Goal: Task Accomplishment & Management: Use online tool/utility

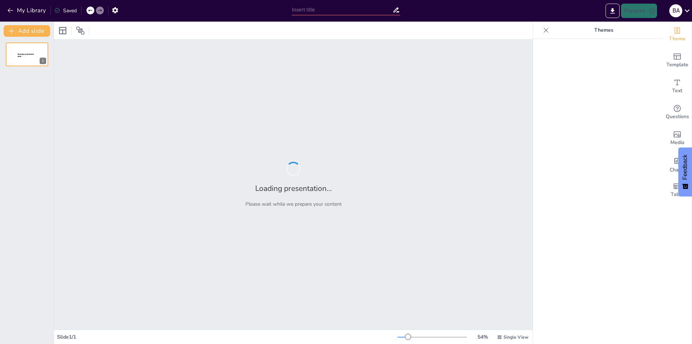
type input "New Sendsteps"
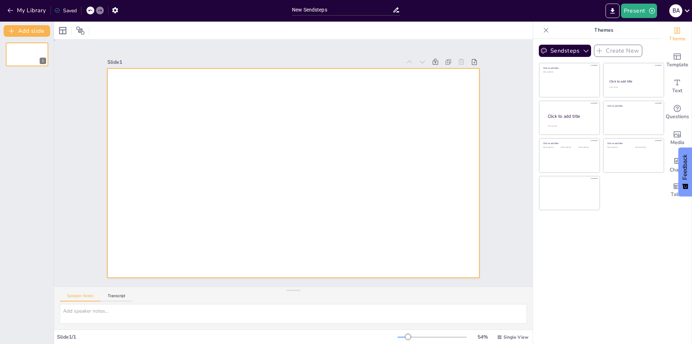
click at [228, 128] on div at bounding box center [293, 173] width 372 height 209
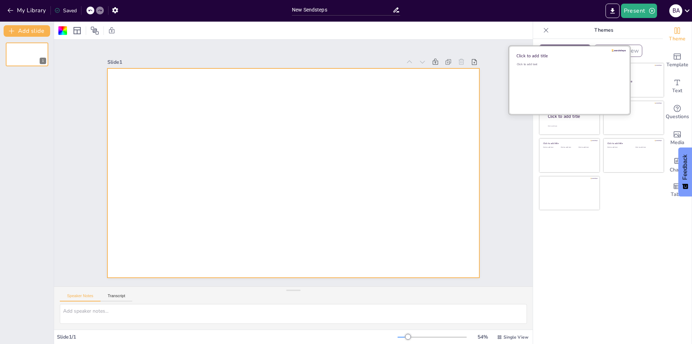
click at [553, 96] on div "Click to add text" at bounding box center [568, 84] width 103 height 45
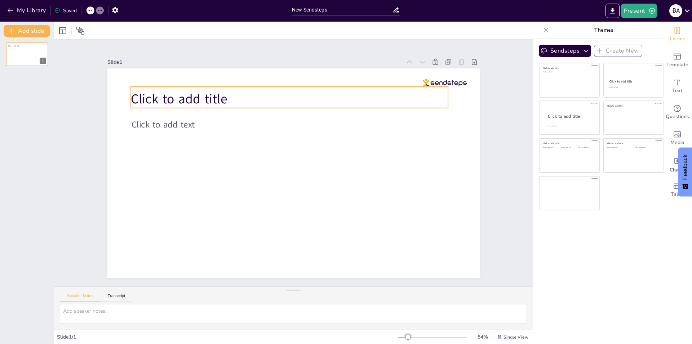
click at [168, 93] on span "Click to add title" at bounding box center [179, 99] width 96 height 18
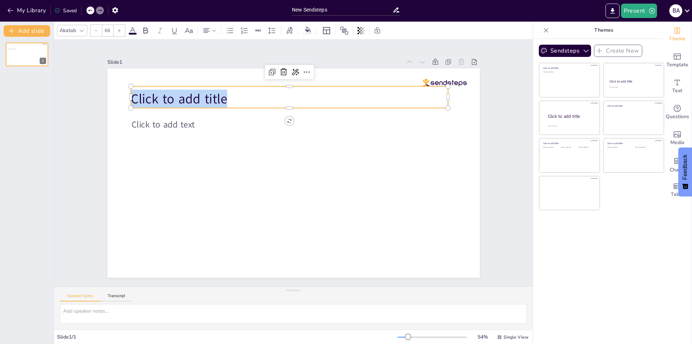
click at [168, 93] on span "Click to add title" at bounding box center [179, 99] width 96 height 18
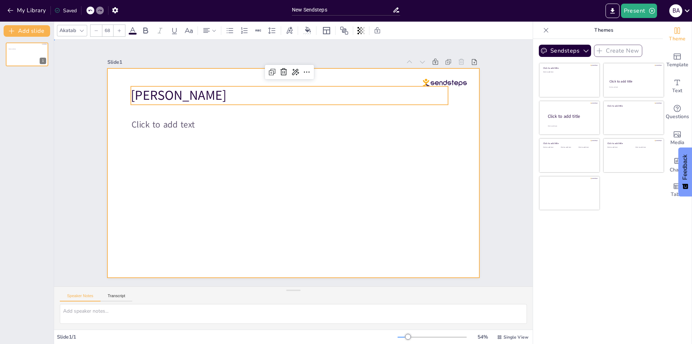
click at [116, 129] on div at bounding box center [292, 172] width 392 height 247
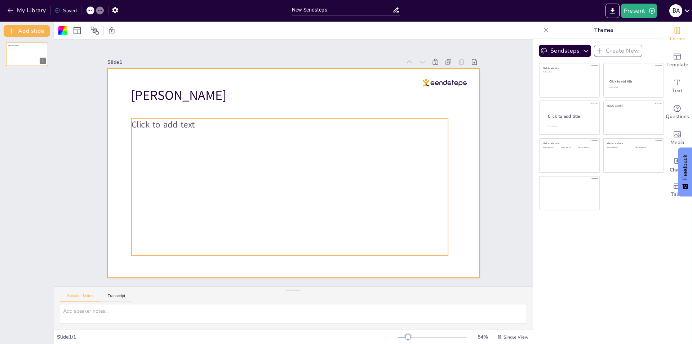
click at [192, 127] on p "Click to add text" at bounding box center [290, 125] width 317 height 12
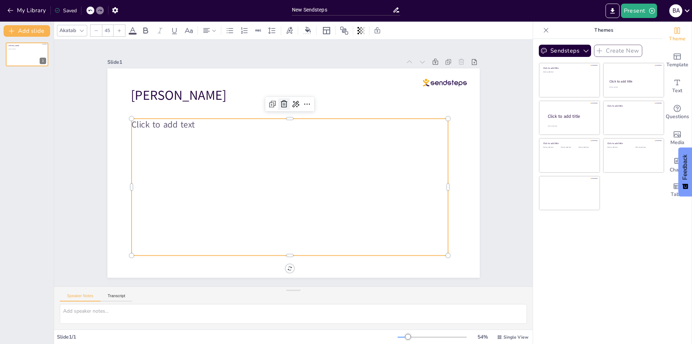
click at [280, 103] on icon at bounding box center [284, 104] width 9 height 9
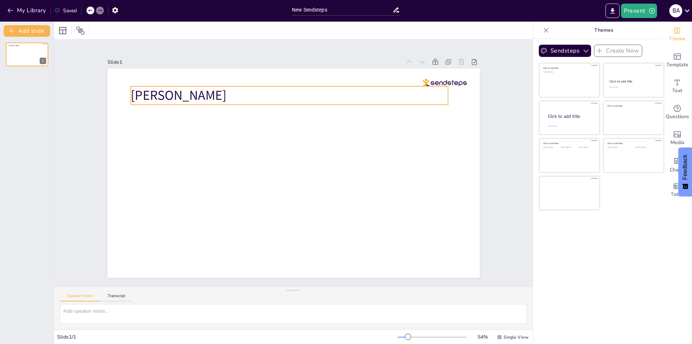
click at [131, 92] on span "Bob" at bounding box center [179, 96] width 96 height 18
click at [279, 68] on icon at bounding box center [283, 72] width 9 height 9
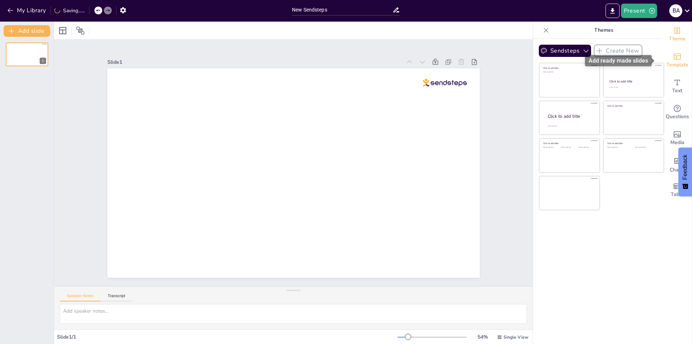
click at [674, 56] on icon "Add ready made slides" at bounding box center [677, 57] width 7 height 6
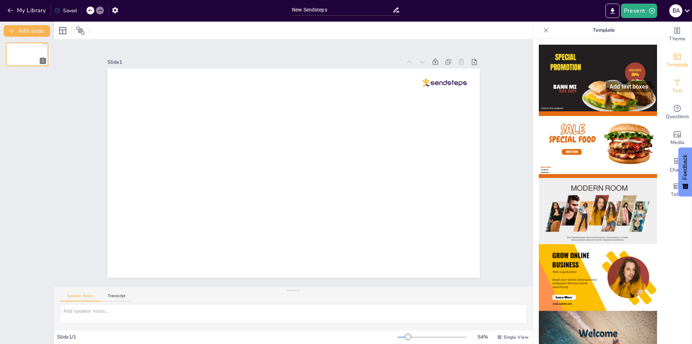
click at [673, 84] on icon "Add text boxes" at bounding box center [677, 82] width 9 height 9
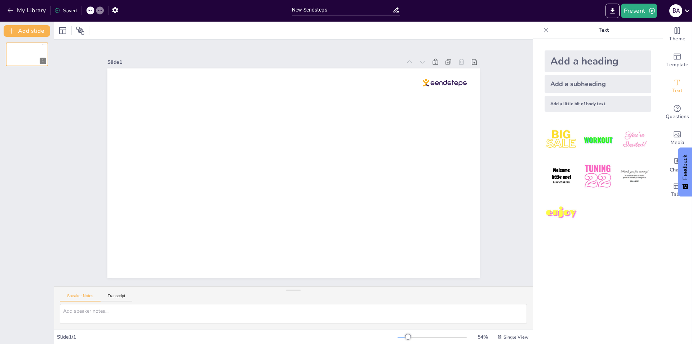
click at [562, 213] on img at bounding box center [562, 214] width 34 height 34
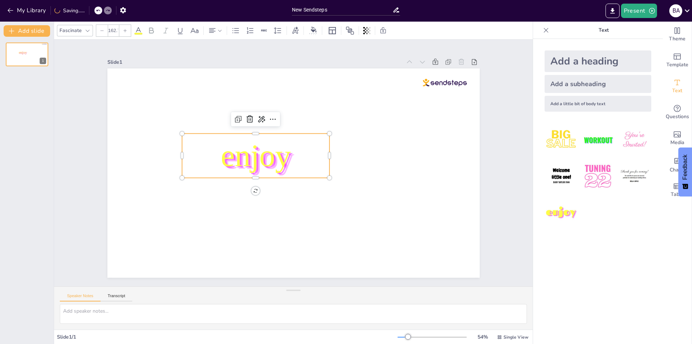
click at [235, 149] on span "enjoy" at bounding box center [256, 155] width 70 height 35
click at [235, 149] on span "enjoy" at bounding box center [256, 152] width 73 height 42
click at [235, 149] on span "enjoy" at bounding box center [256, 155] width 70 height 35
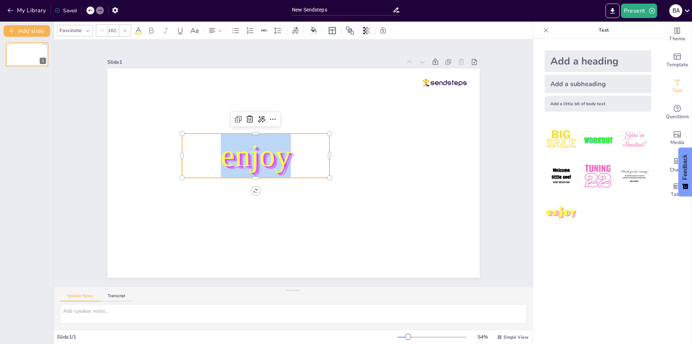
click at [235, 149] on span "enjoy" at bounding box center [256, 155] width 70 height 35
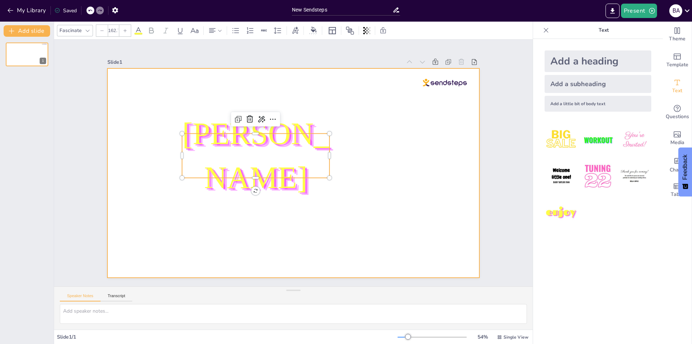
click at [333, 223] on div at bounding box center [292, 173] width 392 height 247
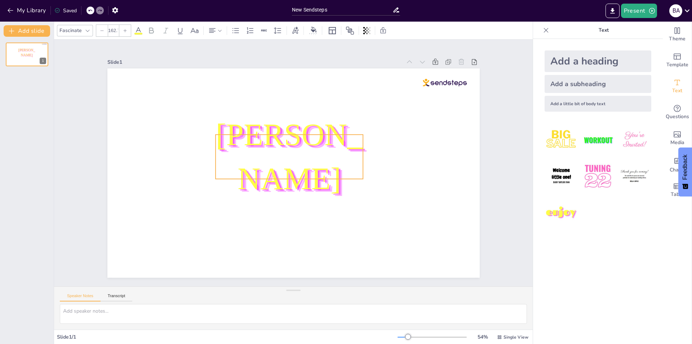
drag, startPoint x: 257, startPoint y: 162, endPoint x: 290, endPoint y: 163, distance: 33.2
click at [290, 163] on span "[PERSON_NAME]" at bounding box center [289, 156] width 147 height 79
click at [66, 32] on div "Fascinate" at bounding box center [70, 31] width 25 height 10
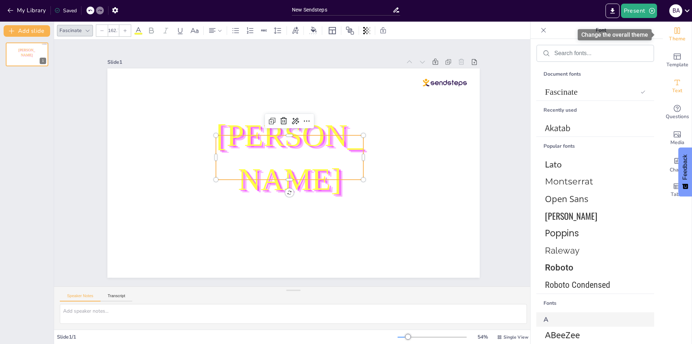
click at [673, 30] on icon "Change the overall theme" at bounding box center [677, 30] width 9 height 9
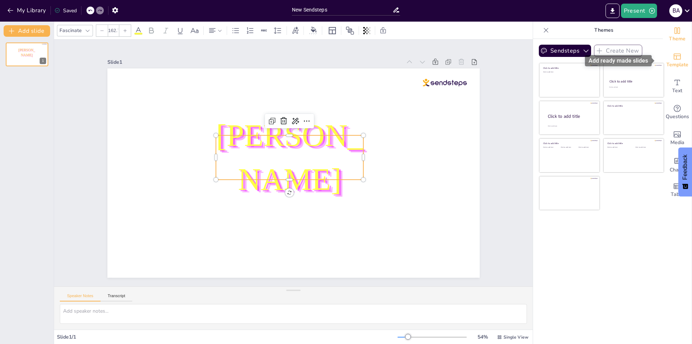
click at [673, 53] on icon "Add ready made slides" at bounding box center [677, 56] width 9 height 9
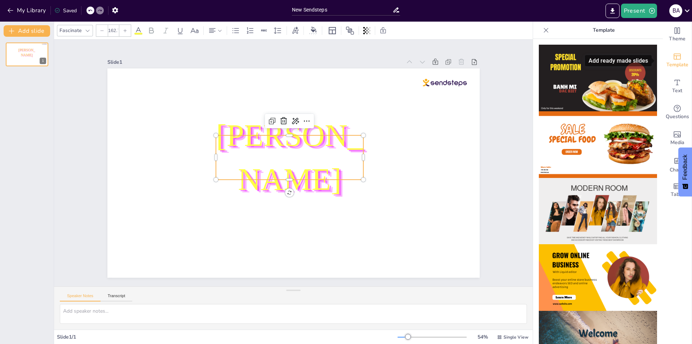
click at [673, 53] on icon "Add ready made slides" at bounding box center [677, 56] width 9 height 9
click at [673, 33] on icon "Change the overall theme" at bounding box center [677, 30] width 9 height 9
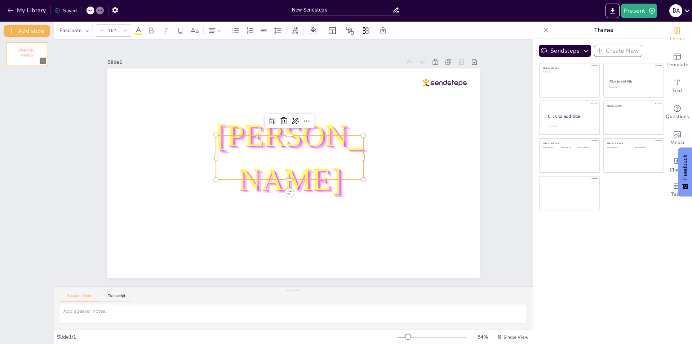
click at [599, 28] on p "Themes" at bounding box center [604, 30] width 104 height 17
click at [366, 32] on icon at bounding box center [366, 30] width 7 height 7
click at [365, 32] on icon at bounding box center [365, 30] width 1 height 4
click at [311, 31] on icon at bounding box center [314, 30] width 6 height 6
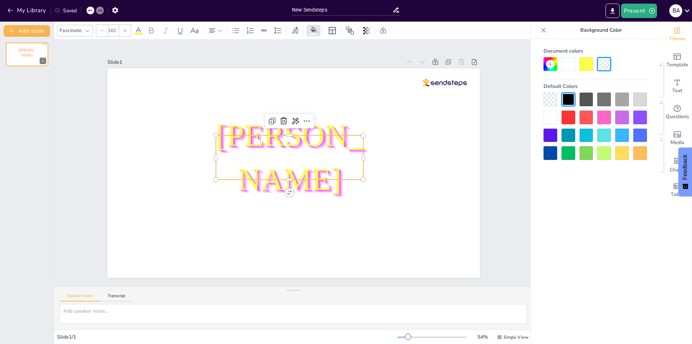
click at [585, 118] on div at bounding box center [587, 118] width 14 height 14
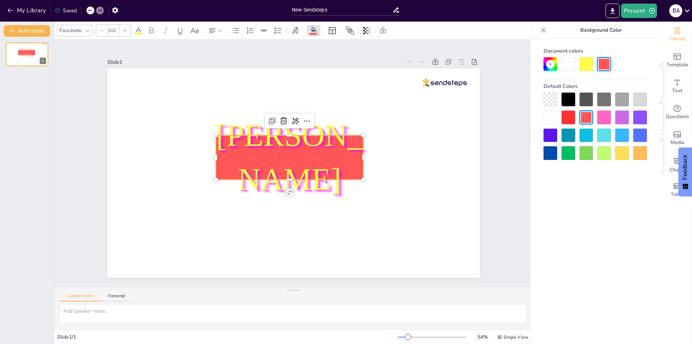
click at [585, 118] on div at bounding box center [587, 118] width 14 height 14
click at [332, 131] on div at bounding box center [289, 133] width 147 height 6
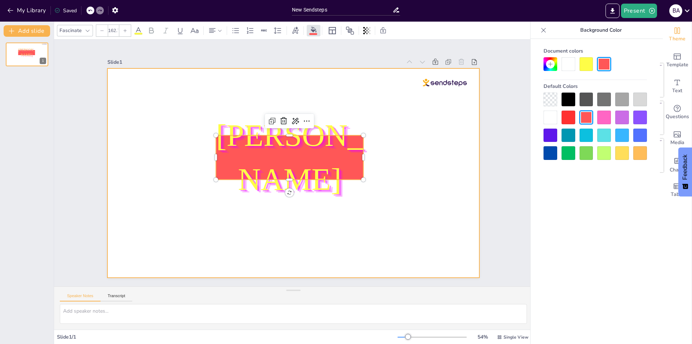
click at [336, 110] on div at bounding box center [293, 173] width 372 height 209
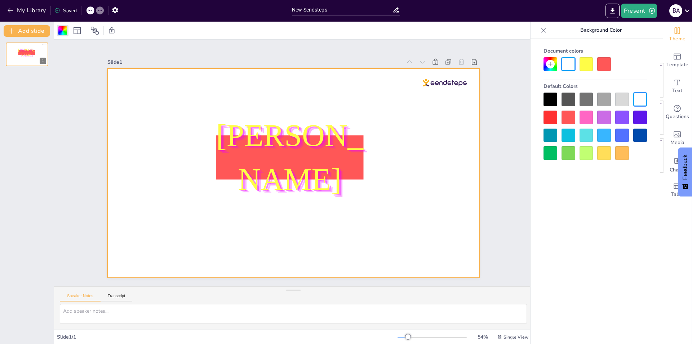
click at [569, 117] on div at bounding box center [569, 118] width 14 height 14
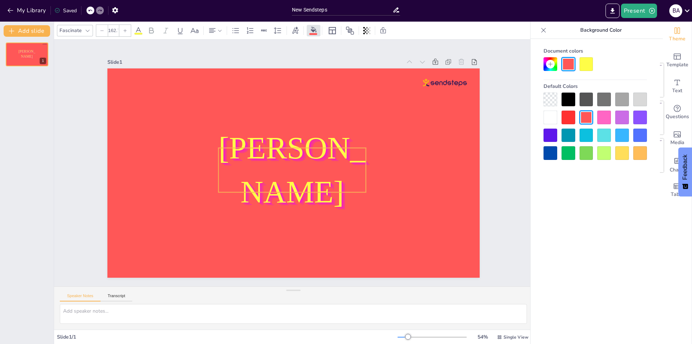
drag, startPoint x: 282, startPoint y: 154, endPoint x: 285, endPoint y: 167, distance: 13.0
click at [284, 167] on span "[PERSON_NAME]" at bounding box center [291, 170] width 147 height 79
click at [616, 13] on icon "Export to PowerPoint" at bounding box center [613, 11] width 8 height 8
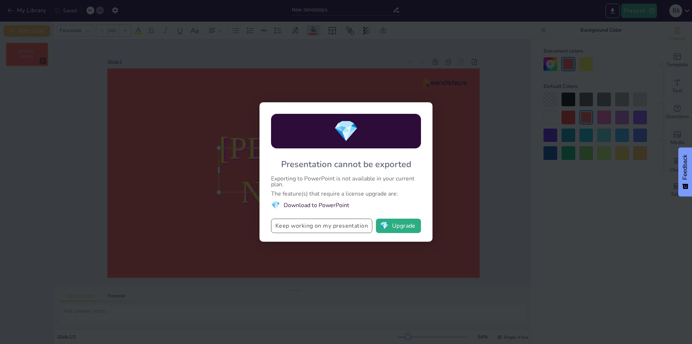
click at [348, 227] on button "Keep working on my presentation" at bounding box center [321, 226] width 101 height 14
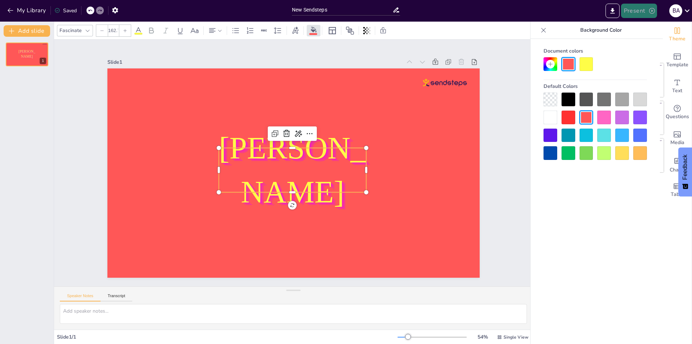
click at [635, 8] on button "Present" at bounding box center [639, 11] width 36 height 14
click at [635, 9] on div at bounding box center [346, 172] width 692 height 344
click at [690, 9] on icon at bounding box center [688, 11] width 10 height 10
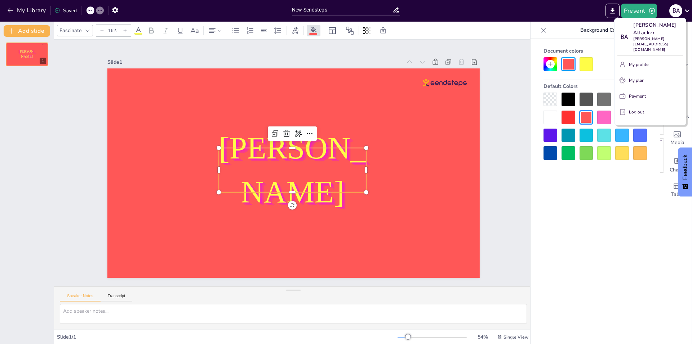
click at [685, 10] on div at bounding box center [346, 172] width 692 height 344
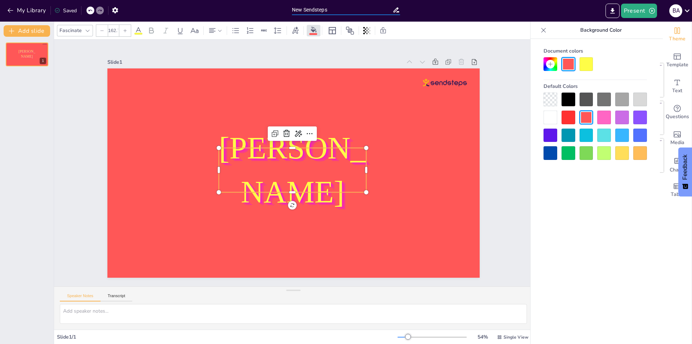
click at [331, 5] on input "New Sendsteps" at bounding box center [342, 10] width 101 height 10
type input "[PERSON_NAME] Project"
click at [615, 11] on icon "Export to PowerPoint" at bounding box center [613, 11] width 8 height 8
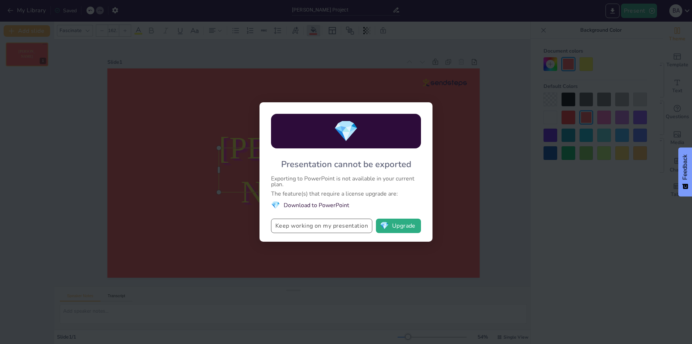
click at [292, 226] on button "Keep working on my presentation" at bounding box center [321, 226] width 101 height 14
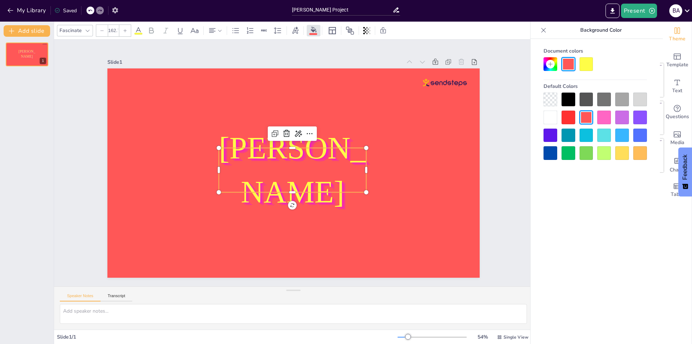
click at [112, 9] on icon "button" at bounding box center [115, 10] width 8 height 8
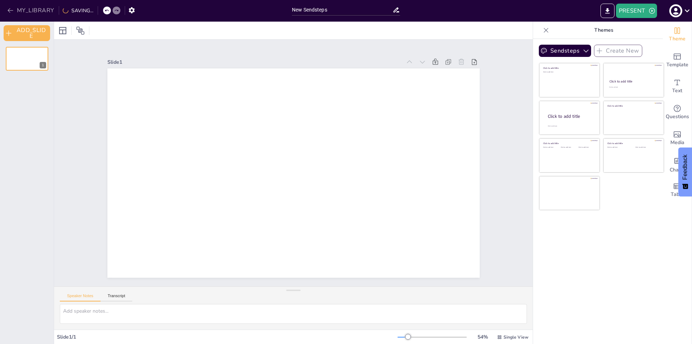
click at [30, 16] on button "MY_LIBRARY" at bounding box center [31, 11] width 52 height 12
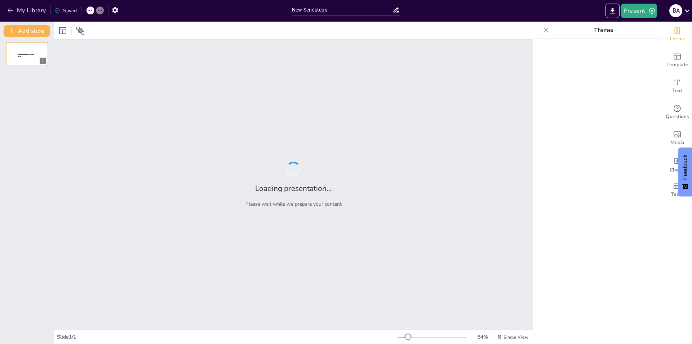
type input "New Sendsteps"
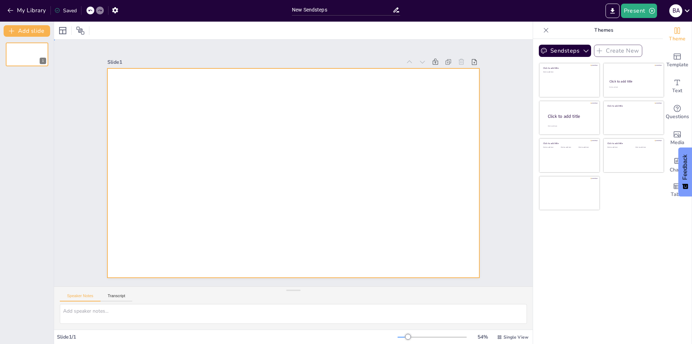
click at [200, 139] on div at bounding box center [293, 173] width 372 height 209
click at [200, 129] on div at bounding box center [293, 173] width 372 height 209
click at [164, 107] on div at bounding box center [293, 173] width 372 height 209
click at [25, 33] on button "Add slide" at bounding box center [27, 31] width 47 height 12
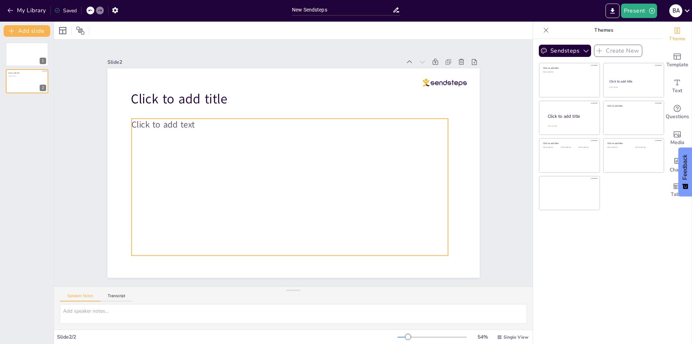
click at [162, 119] on span "Click to add text" at bounding box center [163, 125] width 63 height 12
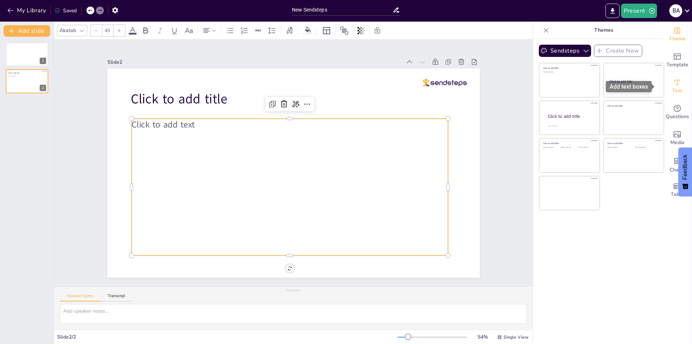
click at [679, 79] on div "Text" at bounding box center [677, 87] width 29 height 26
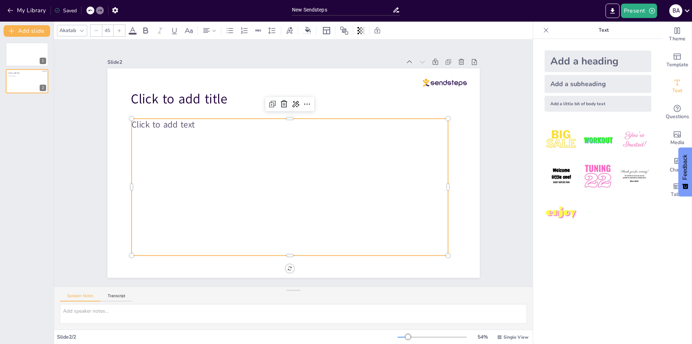
click at [592, 144] on img at bounding box center [598, 140] width 34 height 34
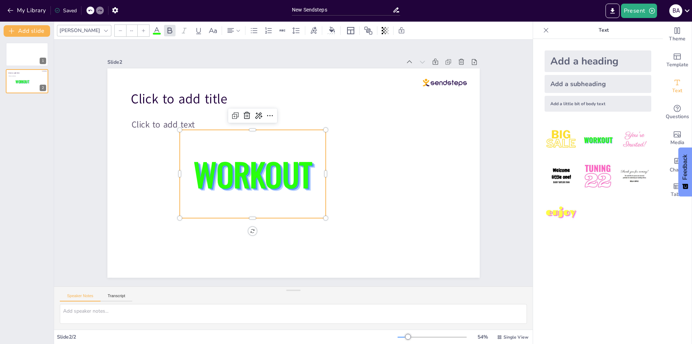
type input "162.7"
click at [243, 180] on span "WORKOUT" at bounding box center [252, 174] width 119 height 47
click at [243, 180] on span "WORKOUT" at bounding box center [251, 169] width 123 height 59
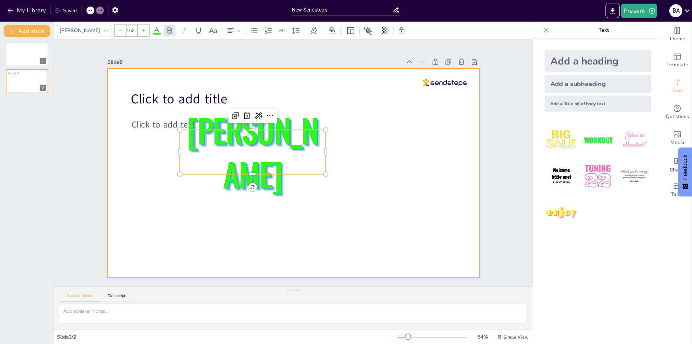
click at [341, 103] on p "Click to add title" at bounding box center [289, 99] width 317 height 18
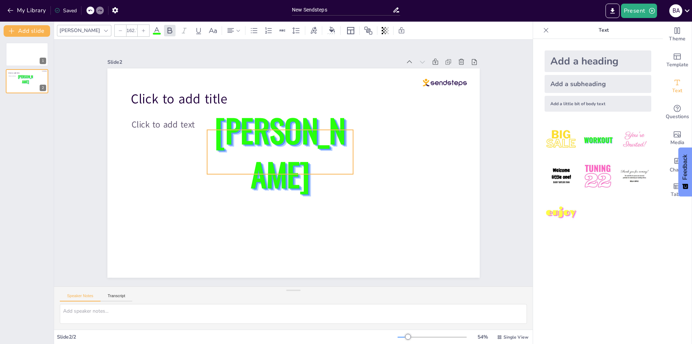
drag, startPoint x: 255, startPoint y: 155, endPoint x: 282, endPoint y: 155, distance: 27.4
click at [282, 155] on span "[PERSON_NAME]" at bounding box center [283, 149] width 135 height 100
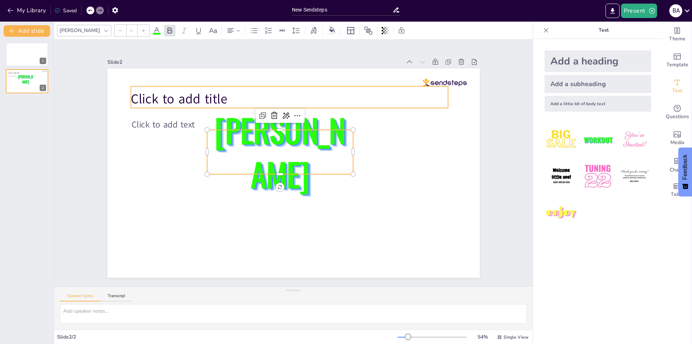
type input "68"
click at [153, 91] on span "Click to add title" at bounding box center [179, 99] width 96 height 18
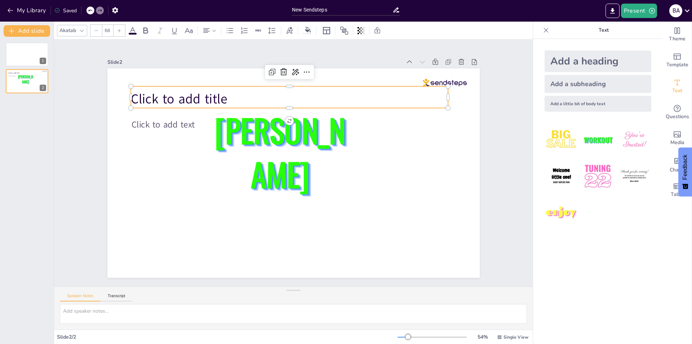
click at [153, 91] on span "Click to add title" at bounding box center [179, 99] width 96 height 18
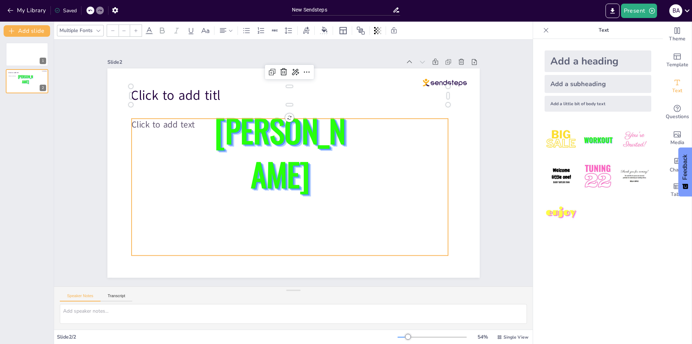
type input "45"
click at [151, 111] on span "Click to add text" at bounding box center [174, 98] width 64 height 25
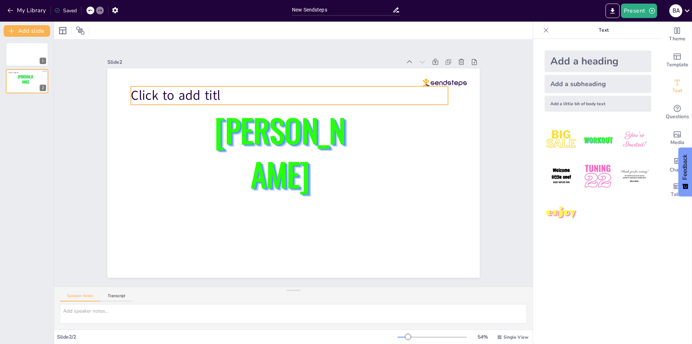
click at [172, 92] on span "Click to add titl" at bounding box center [176, 96] width 90 height 18
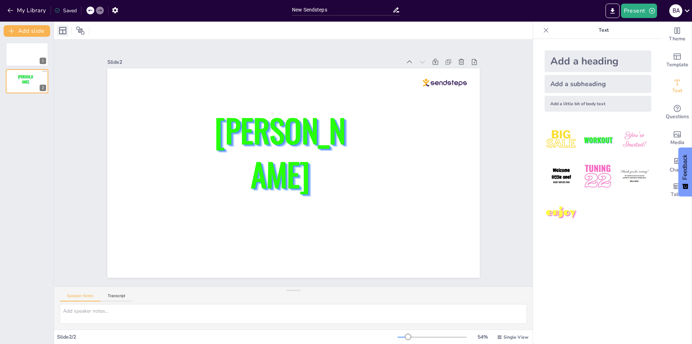
click at [60, 30] on icon at bounding box center [62, 30] width 7 height 7
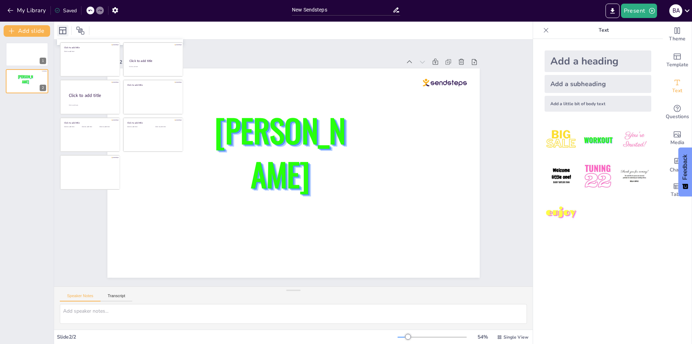
click at [60, 30] on icon at bounding box center [62, 30] width 7 height 7
click at [60, 27] on icon at bounding box center [62, 30] width 7 height 7
click at [421, 39] on div at bounding box center [293, 31] width 479 height 18
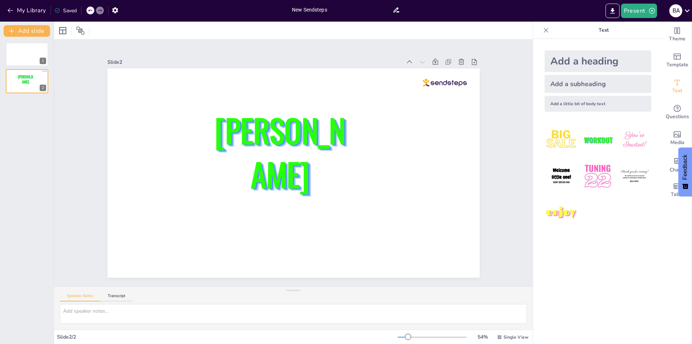
click at [318, 8] on input "New Sendsteps" at bounding box center [342, 10] width 101 height 10
type input "bob Project"
click at [663, 31] on div "Theme" at bounding box center [677, 35] width 29 height 26
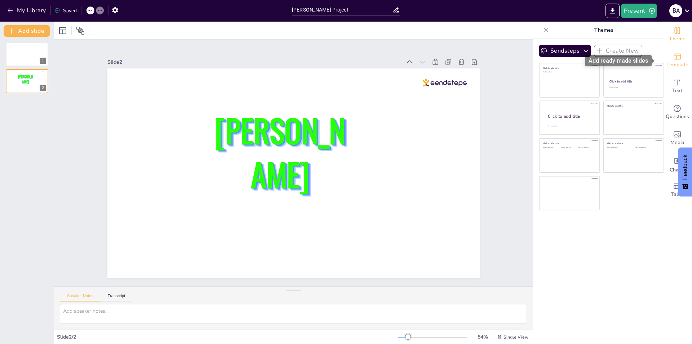
click at [674, 56] on icon "Add ready made slides" at bounding box center [677, 57] width 7 height 6
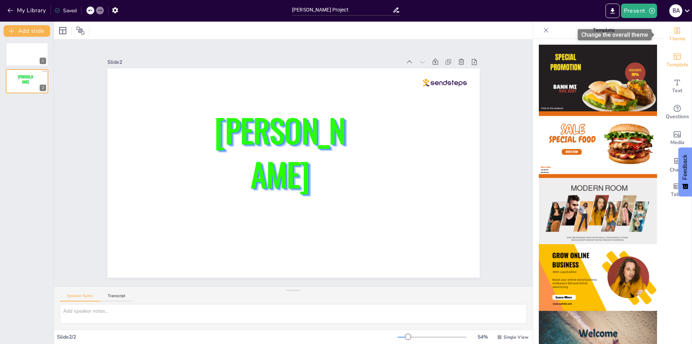
click at [673, 31] on icon "Change the overall theme" at bounding box center [677, 30] width 9 height 9
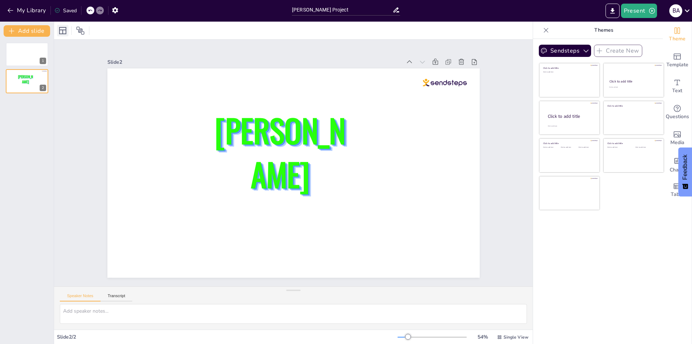
click at [62, 29] on icon at bounding box center [62, 30] width 9 height 9
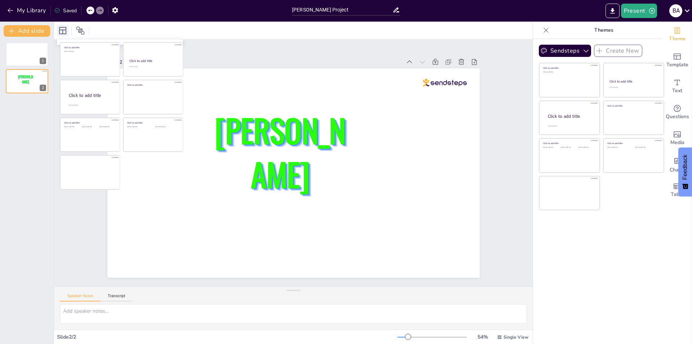
click at [62, 29] on icon at bounding box center [62, 30] width 9 height 9
click at [138, 31] on div at bounding box center [293, 31] width 479 height 18
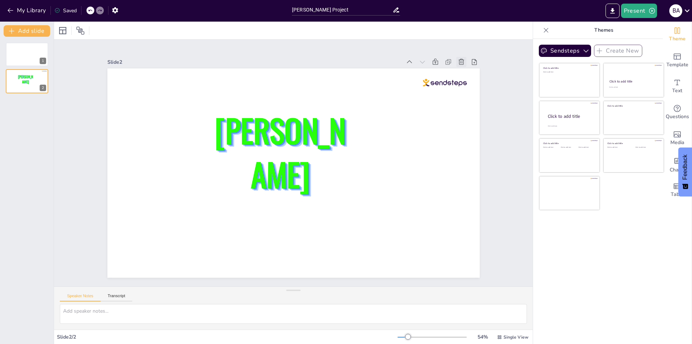
click at [480, 114] on icon at bounding box center [484, 118] width 9 height 9
click at [609, 11] on button "Export to PowerPoint" at bounding box center [613, 11] width 14 height 14
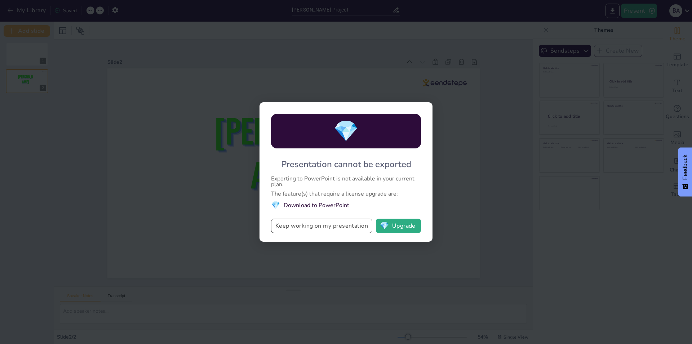
click at [328, 224] on button "Keep working on my presentation" at bounding box center [321, 226] width 101 height 14
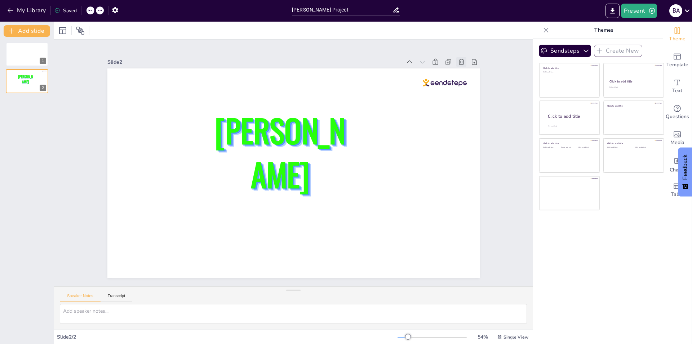
click at [458, 60] on icon at bounding box center [461, 61] width 7 height 7
click at [606, 12] on div at bounding box center [612, 11] width 17 height 14
click at [667, 63] on span "Template" at bounding box center [678, 65] width 22 height 8
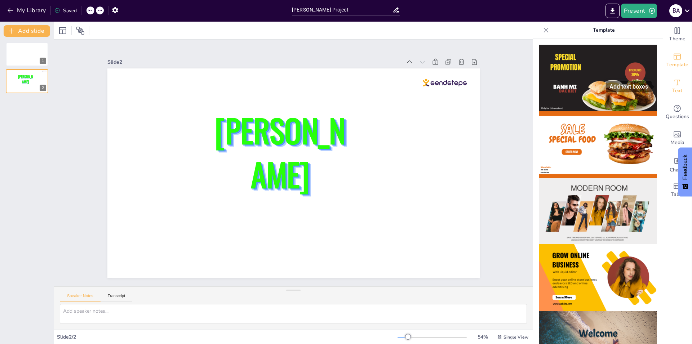
click at [675, 83] on icon "Add text boxes" at bounding box center [677, 82] width 5 height 5
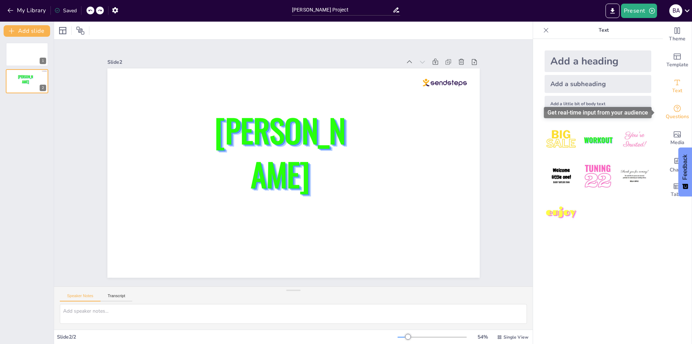
click at [675, 110] on icon "Get real-time input from your audience" at bounding box center [677, 108] width 9 height 9
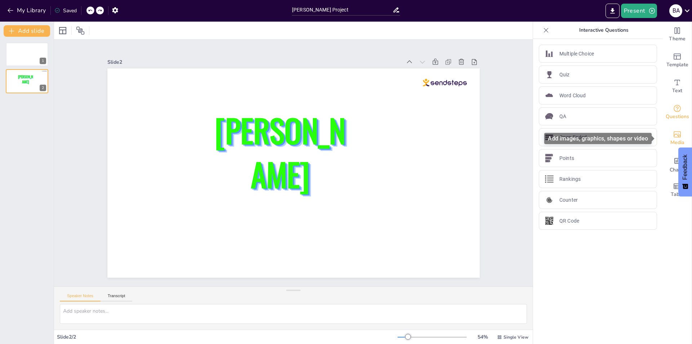
click at [671, 140] on span "Media" at bounding box center [678, 143] width 14 height 8
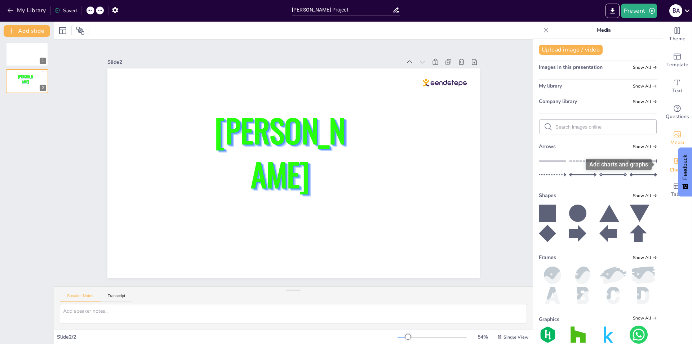
click at [667, 158] on div "Charts" at bounding box center [677, 164] width 29 height 26
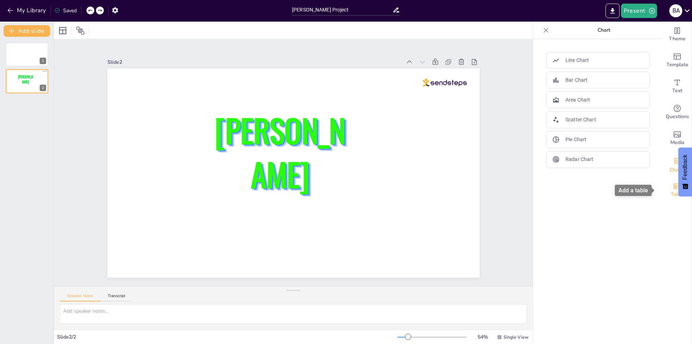
click at [674, 185] on icon "Add a table" at bounding box center [677, 186] width 7 height 5
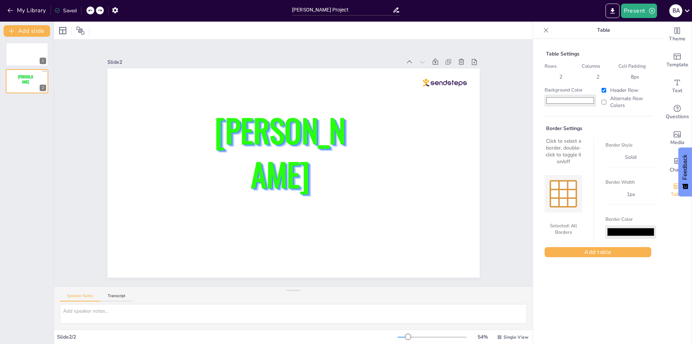
click at [14, 1] on div "My Library Saved" at bounding box center [144, 10] width 288 height 20
click at [17, 8] on button "My Library" at bounding box center [27, 11] width 44 height 12
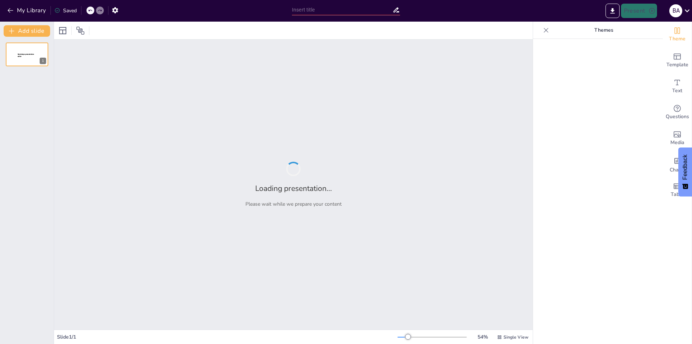
type input "[PERSON_NAME] Project"
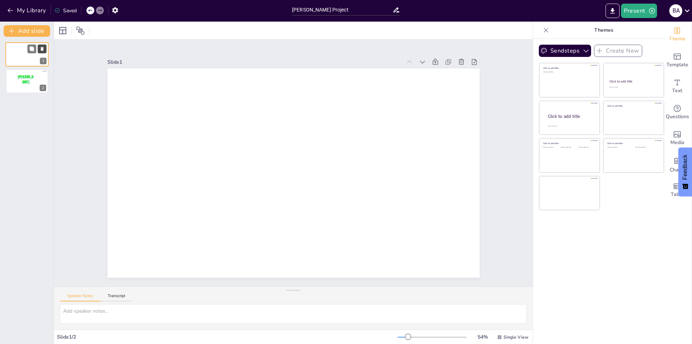
click at [43, 48] on icon at bounding box center [42, 49] width 3 height 4
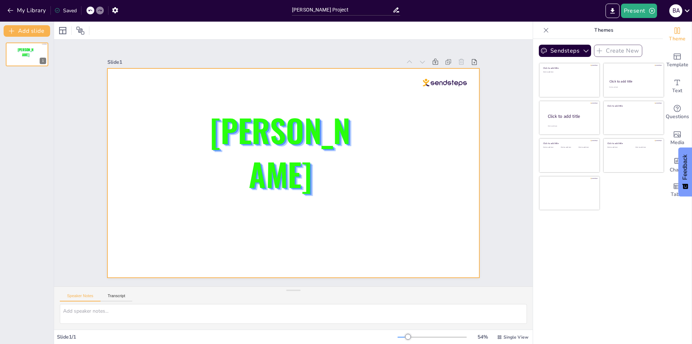
click at [375, 149] on div at bounding box center [290, 173] width 419 height 314
click at [65, 28] on div at bounding box center [62, 30] width 9 height 9
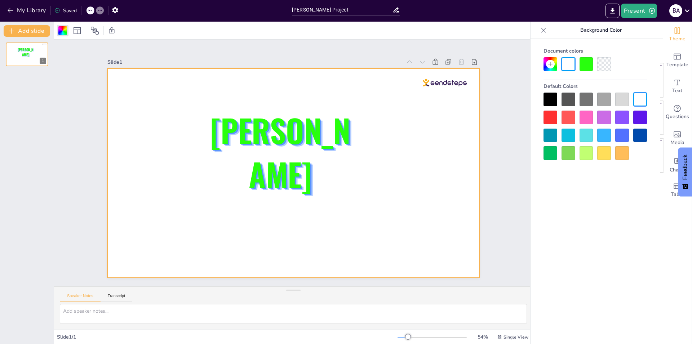
click at [571, 116] on div at bounding box center [569, 118] width 14 height 14
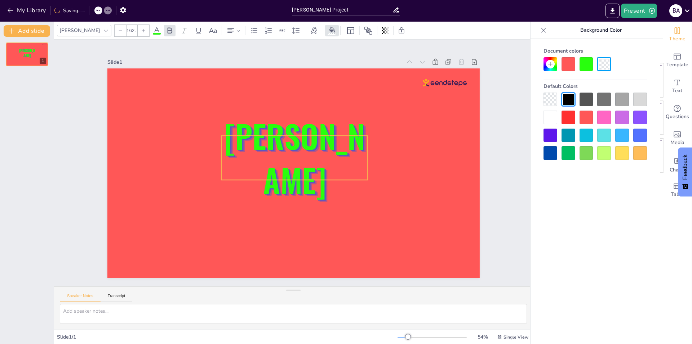
drag, startPoint x: 279, startPoint y: 147, endPoint x: 294, endPoint y: 153, distance: 15.5
click at [294, 153] on span "[PERSON_NAME]" at bounding box center [294, 157] width 140 height 91
click at [614, 12] on icon "Export to PowerPoint" at bounding box center [613, 11] width 8 height 8
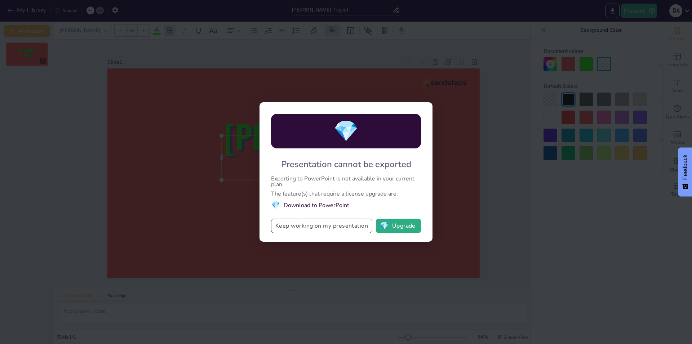
click at [282, 228] on button "Keep working on my presentation" at bounding box center [321, 226] width 101 height 14
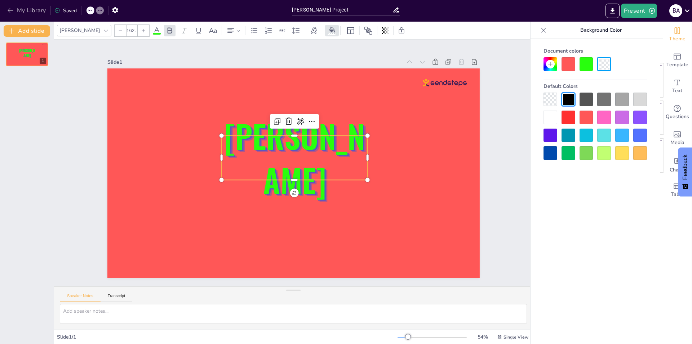
click at [39, 9] on button "My Library" at bounding box center [27, 11] width 44 height 12
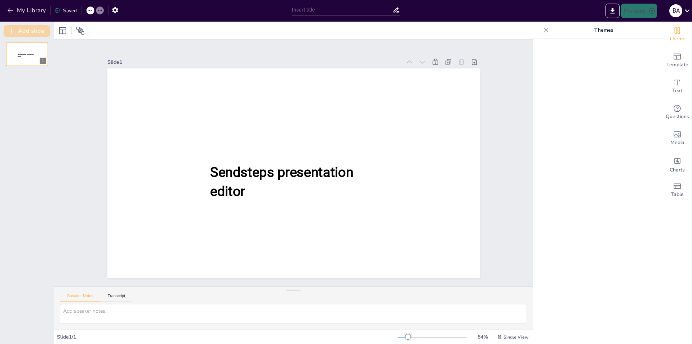
click at [37, 35] on button "Add slide" at bounding box center [27, 31] width 47 height 12
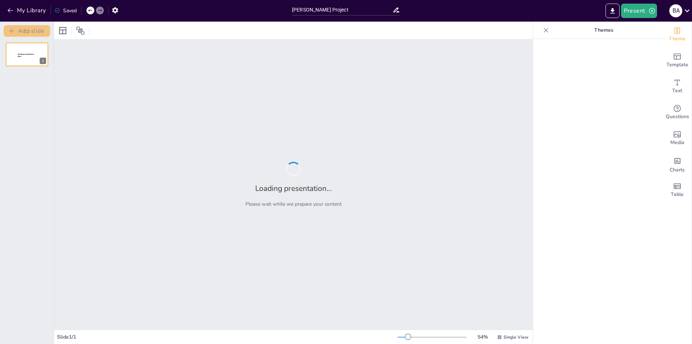
type input "[PERSON_NAME] Project"
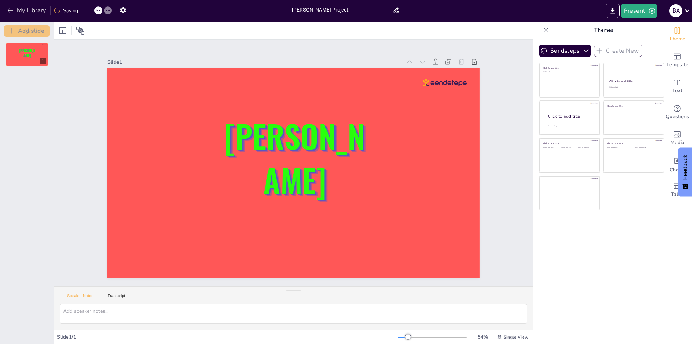
click at [459, 59] on icon at bounding box center [461, 62] width 5 height 6
click at [394, 121] on div "Slide 1 [PERSON_NAME]" at bounding box center [294, 162] width 520 height 341
click at [168, 125] on div at bounding box center [293, 173] width 372 height 209
click at [322, 344] on div "Slide 1 / 1 54 % Single View" at bounding box center [293, 337] width 479 height 14
click at [8, 9] on icon "button" at bounding box center [10, 10] width 7 height 7
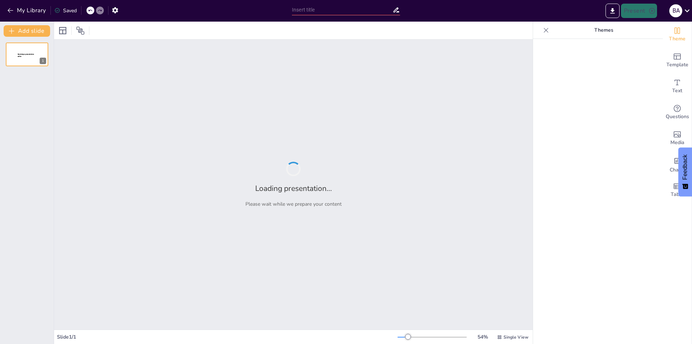
type input "New Sendsteps"
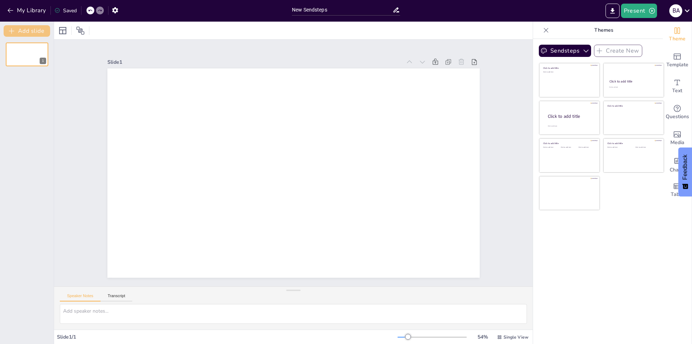
click at [20, 35] on button "Add slide" at bounding box center [27, 31] width 47 height 12
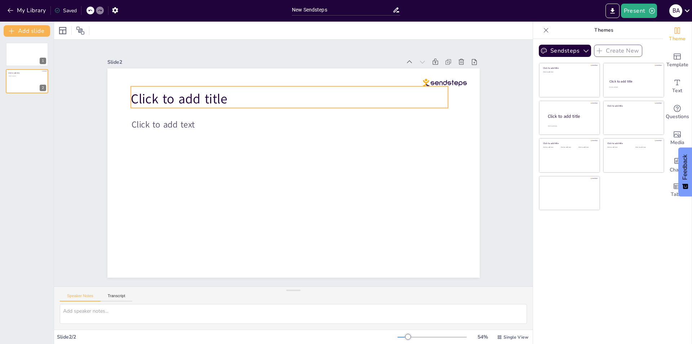
click at [157, 96] on span "Click to add title" at bounding box center [179, 99] width 96 height 18
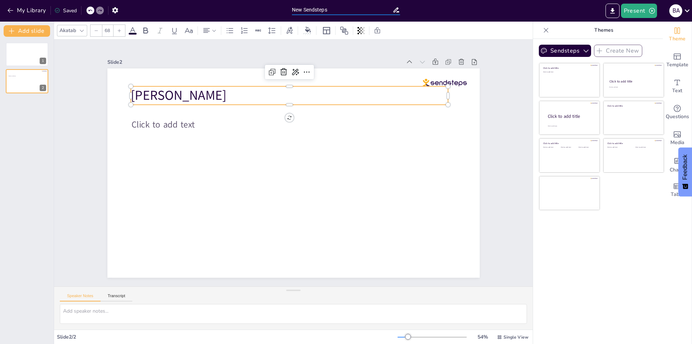
click at [313, 10] on input "New Sendsteps" at bounding box center [342, 10] width 101 height 10
type input "[PERSON_NAME] Project"
click at [166, 98] on p "[PERSON_NAME]" at bounding box center [297, 96] width 318 height 52
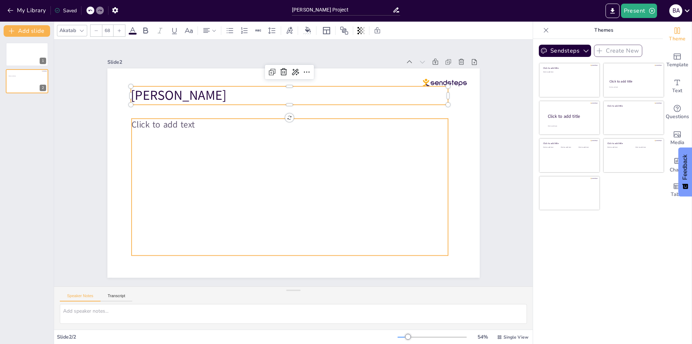
click at [191, 121] on p "Click to add text" at bounding box center [290, 125] width 317 height 12
type input "45"
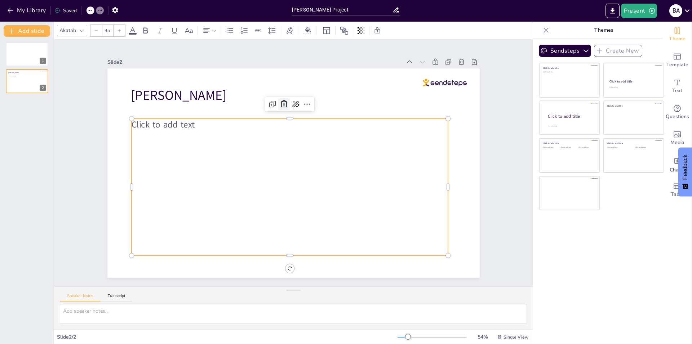
click at [286, 104] on icon at bounding box center [290, 103] width 9 height 9
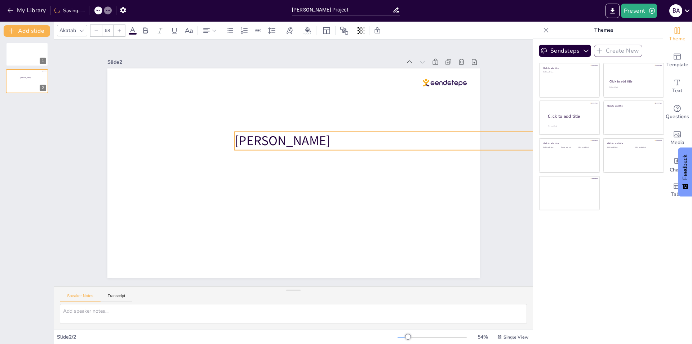
drag, startPoint x: 133, startPoint y: 94, endPoint x: 240, endPoint y: 141, distance: 117.2
click at [240, 141] on span "[PERSON_NAME]" at bounding box center [284, 140] width 97 height 28
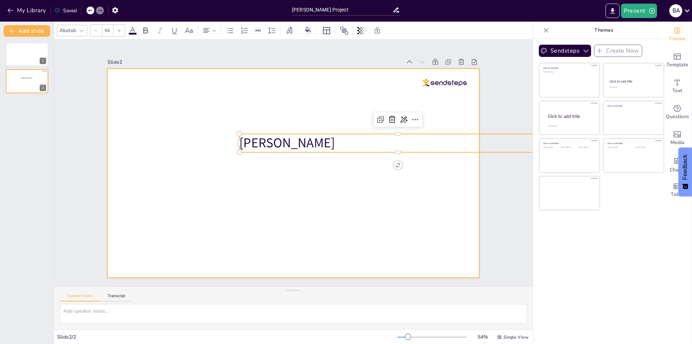
click at [199, 144] on div at bounding box center [293, 173] width 372 height 209
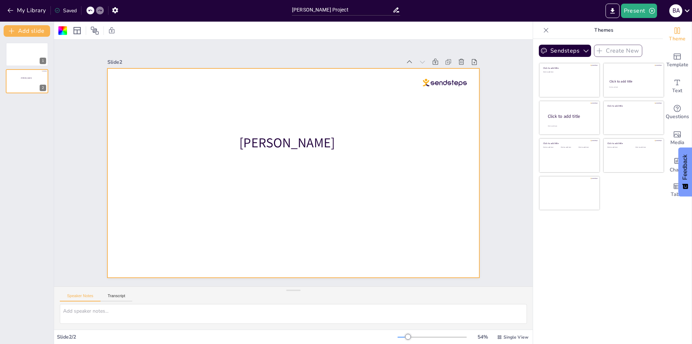
click at [69, 37] on div at bounding box center [293, 31] width 479 height 18
click at [64, 35] on div at bounding box center [63, 31] width 12 height 12
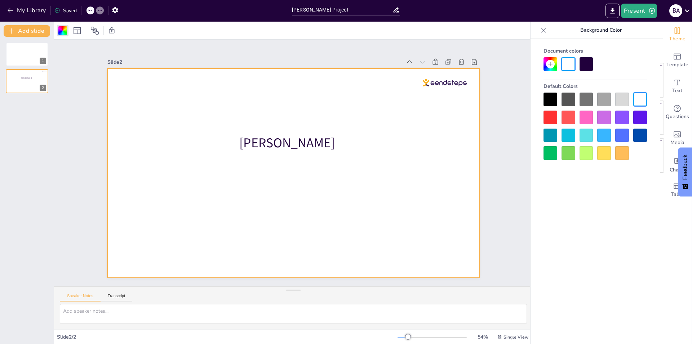
click at [569, 116] on div at bounding box center [569, 118] width 14 height 14
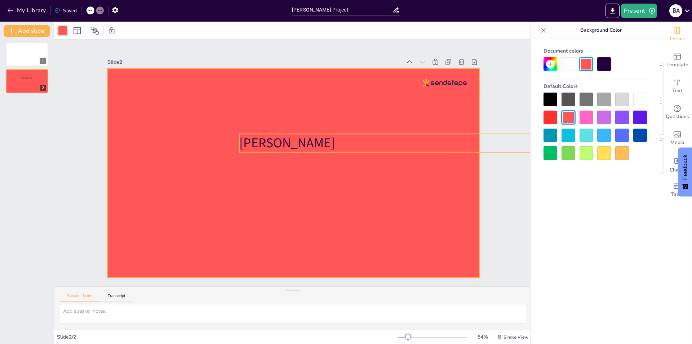
click at [246, 141] on span "[PERSON_NAME]" at bounding box center [287, 143] width 96 height 18
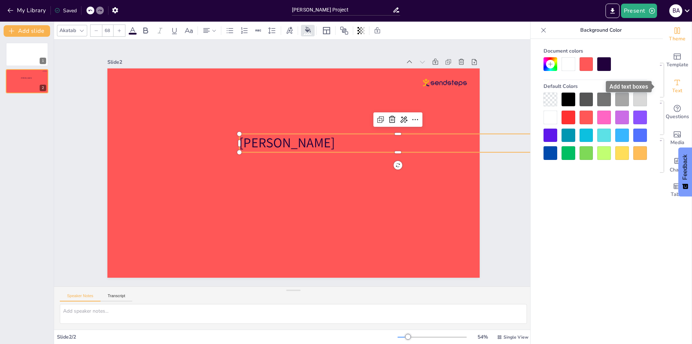
click at [676, 87] on div "Text" at bounding box center [677, 87] width 29 height 26
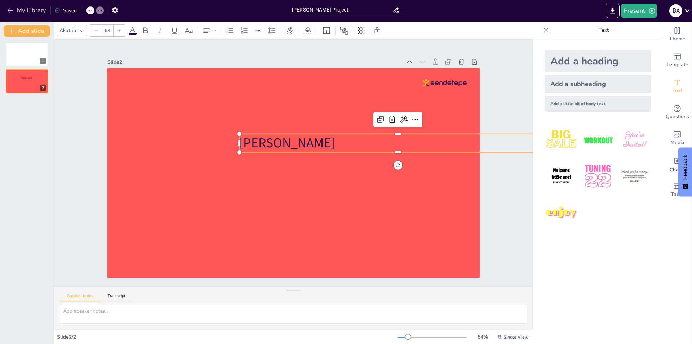
click at [573, 63] on div "Add a heading" at bounding box center [598, 61] width 107 height 22
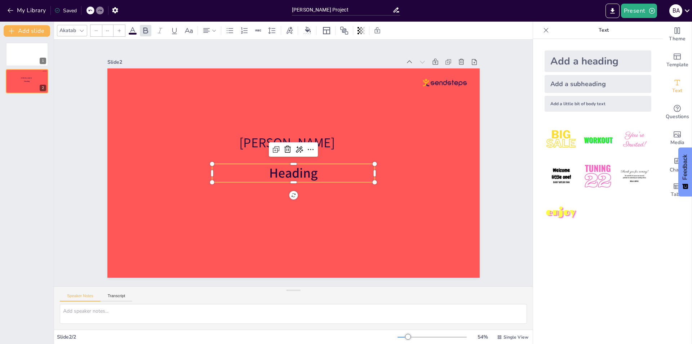
type input "68"
click at [283, 145] on icon at bounding box center [287, 149] width 9 height 9
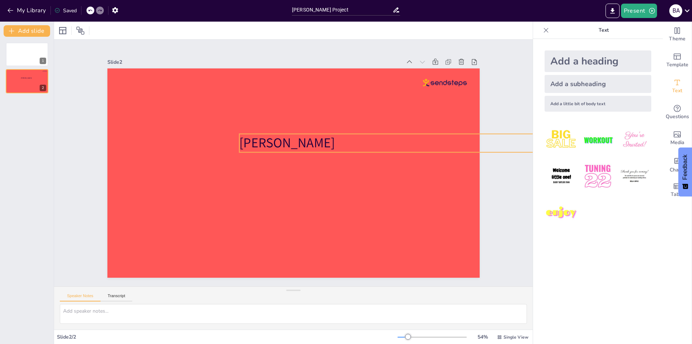
click at [245, 138] on span "[PERSON_NAME]" at bounding box center [287, 143] width 96 height 18
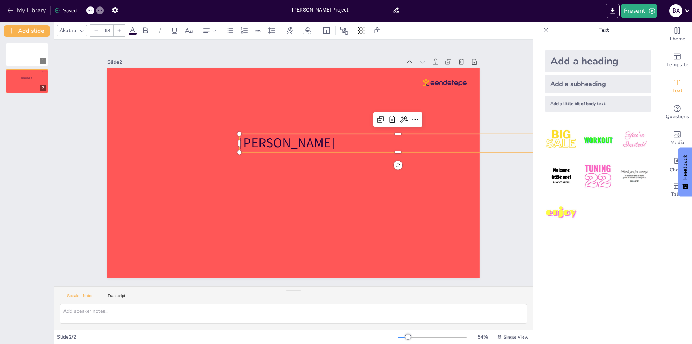
click at [122, 30] on div at bounding box center [120, 31] width 12 height 12
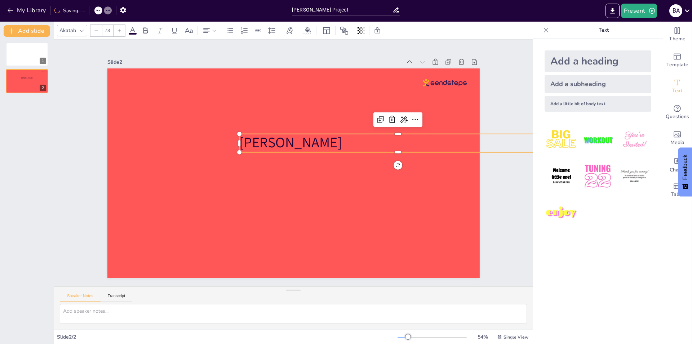
click at [122, 30] on div at bounding box center [120, 31] width 12 height 12
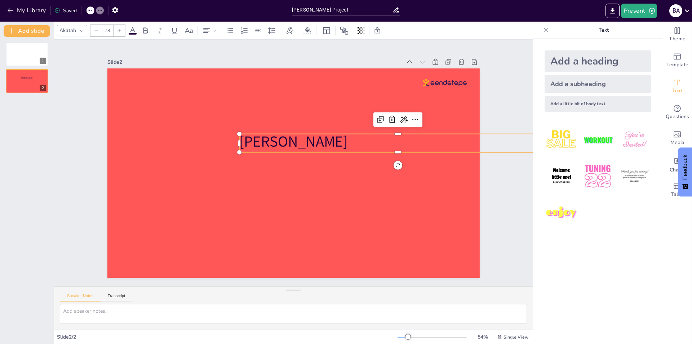
click at [122, 30] on div at bounding box center [120, 31] width 12 height 12
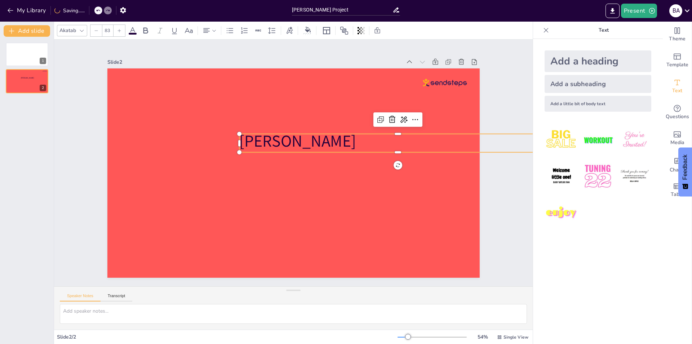
click at [122, 30] on div at bounding box center [120, 31] width 12 height 12
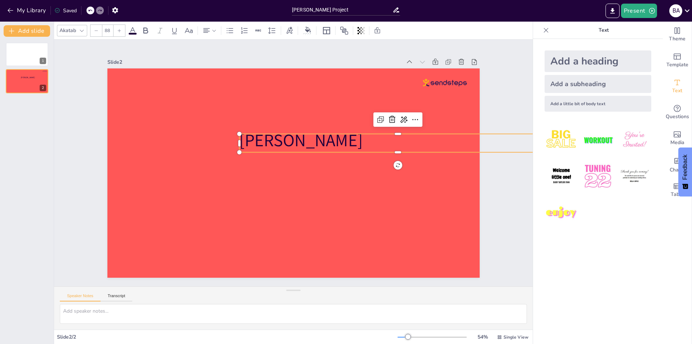
click at [122, 30] on div at bounding box center [120, 31] width 12 height 12
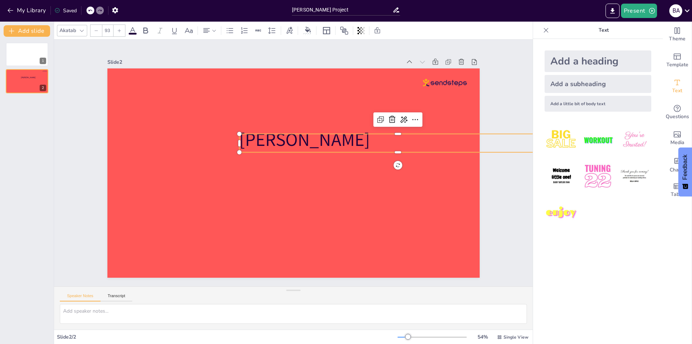
click at [122, 30] on div at bounding box center [120, 31] width 12 height 12
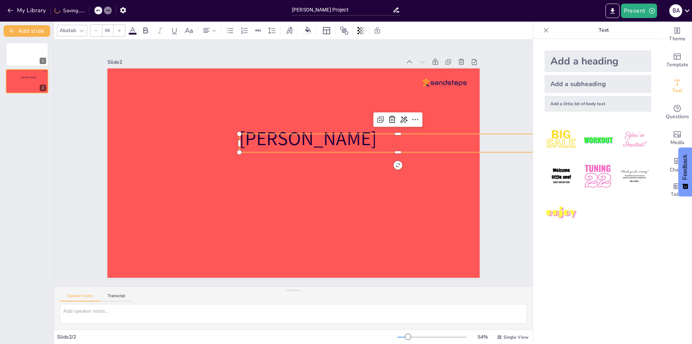
click at [122, 30] on div at bounding box center [120, 31] width 12 height 12
type input "102"
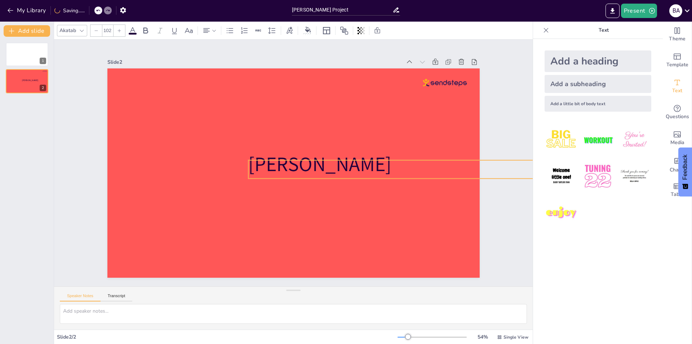
drag, startPoint x: 253, startPoint y: 136, endPoint x: 262, endPoint y: 162, distance: 27.8
click at [262, 162] on span "[PERSON_NAME]" at bounding box center [319, 164] width 143 height 27
click at [226, 137] on div at bounding box center [292, 172] width 392 height 247
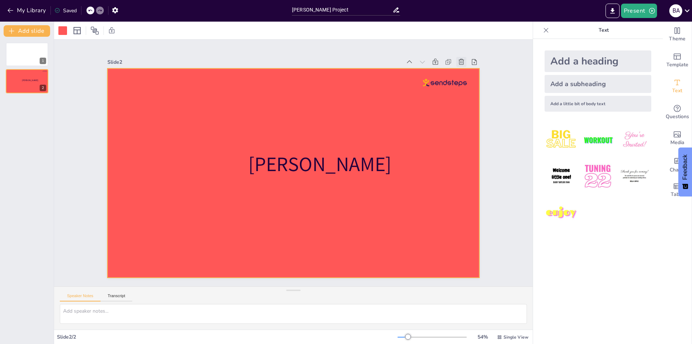
click at [458, 58] on icon at bounding box center [461, 61] width 7 height 7
click at [370, 75] on div at bounding box center [293, 173] width 372 height 209
click at [545, 31] on div at bounding box center [546, 31] width 12 height 12
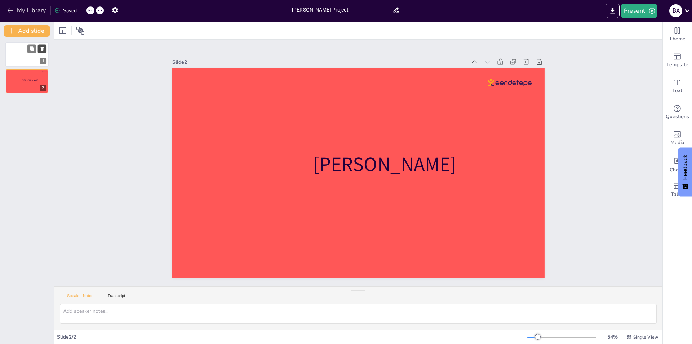
click at [41, 49] on icon at bounding box center [42, 49] width 3 height 4
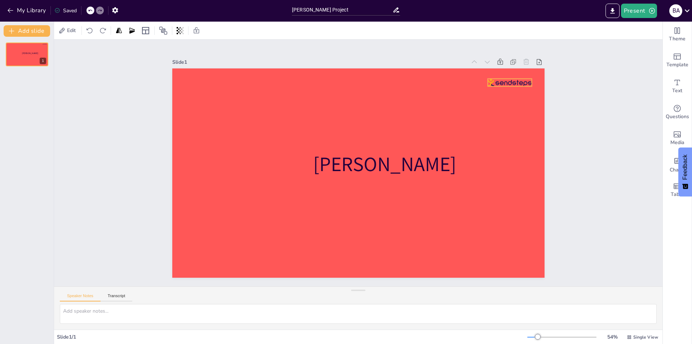
click at [506, 79] on div at bounding box center [510, 83] width 44 height 8
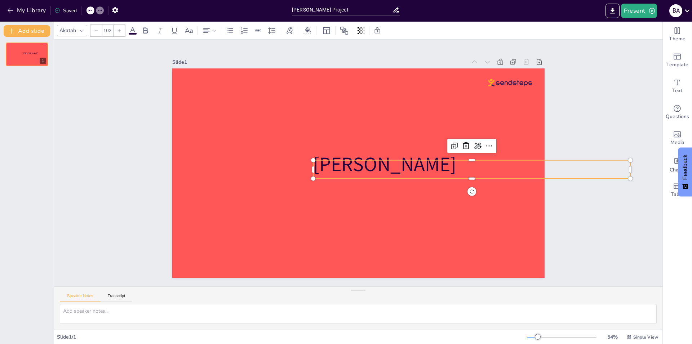
click at [323, 164] on span "[PERSON_NAME]" at bounding box center [384, 170] width 146 height 56
click at [443, 115] on div at bounding box center [358, 173] width 372 height 209
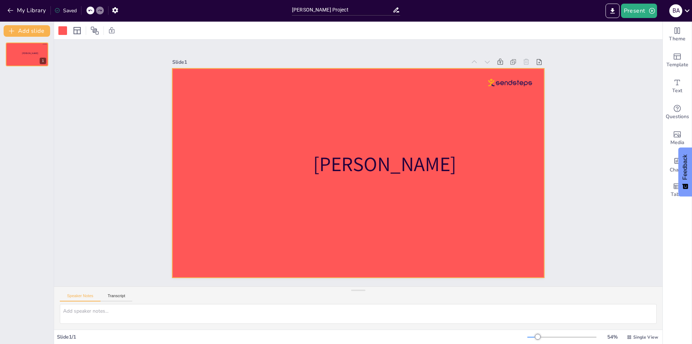
click at [528, 80] on div at bounding box center [358, 173] width 372 height 209
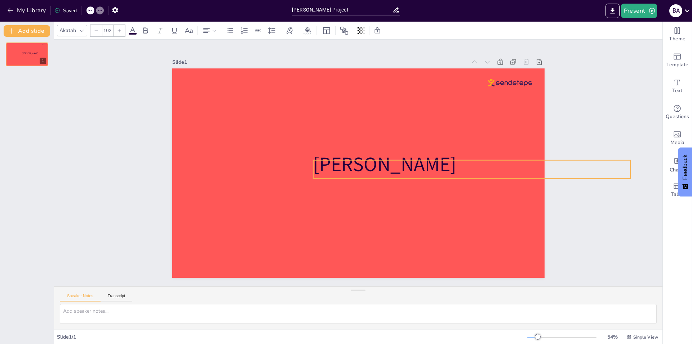
click at [330, 165] on span "[PERSON_NAME]" at bounding box center [384, 164] width 143 height 27
click at [460, 139] on div at bounding box center [471, 146] width 49 height 14
click at [458, 196] on icon at bounding box center [460, 202] width 12 height 12
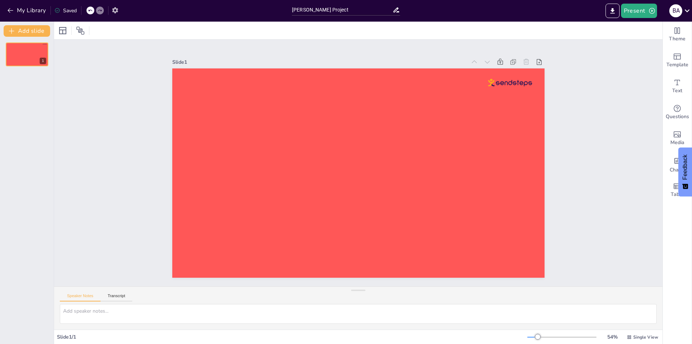
click at [114, 12] on icon "button" at bounding box center [115, 10] width 6 height 6
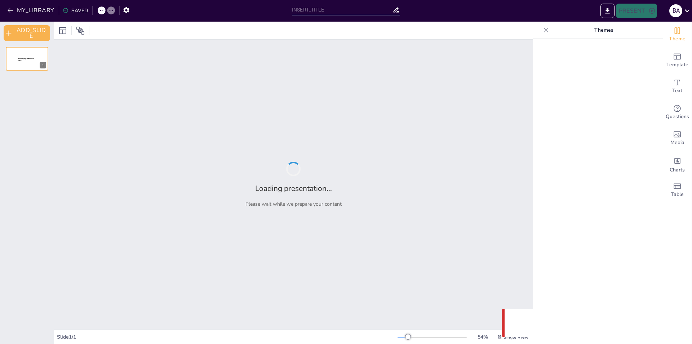
type input "[PERSON_NAME] Project"
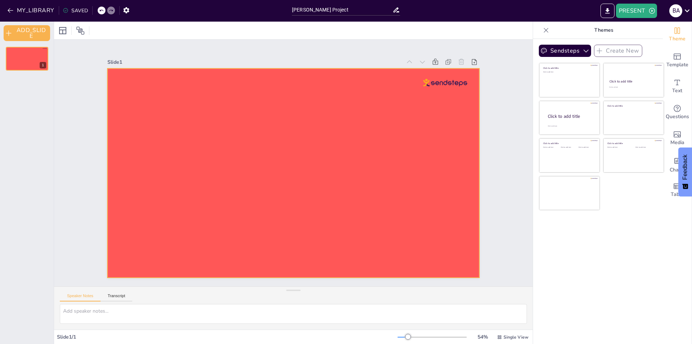
click at [186, 136] on div "Slide 1" at bounding box center [293, 163] width 479 height 247
click at [293, 154] on div at bounding box center [292, 172] width 392 height 247
click at [673, 78] on icon "Add text boxes" at bounding box center [677, 82] width 9 height 9
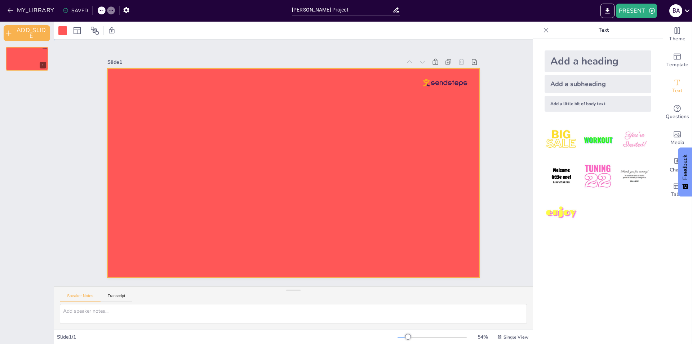
click at [171, 125] on div at bounding box center [293, 173] width 372 height 209
click at [214, 150] on div at bounding box center [293, 173] width 372 height 209
click at [222, 150] on div at bounding box center [293, 173] width 372 height 209
click at [222, 150] on div at bounding box center [292, 173] width 392 height 247
click at [43, 35] on button "ADD_SLIDE" at bounding box center [27, 33] width 47 height 16
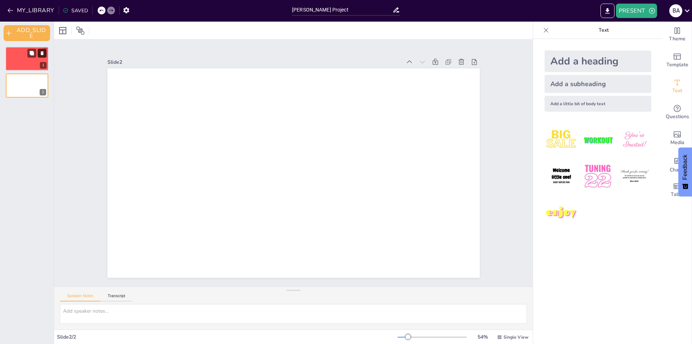
click at [42, 50] on button at bounding box center [42, 53] width 9 height 9
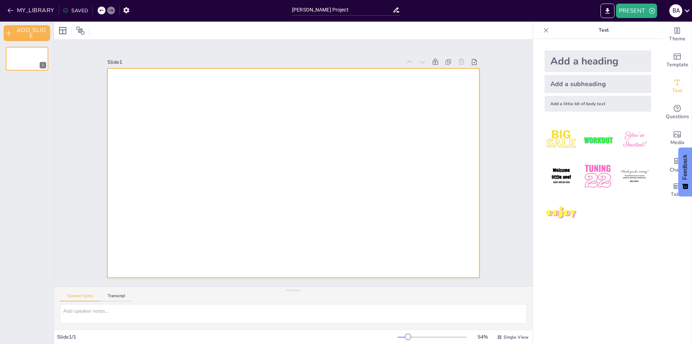
click at [212, 111] on div at bounding box center [293, 173] width 372 height 209
click at [218, 151] on div at bounding box center [292, 173] width 408 height 282
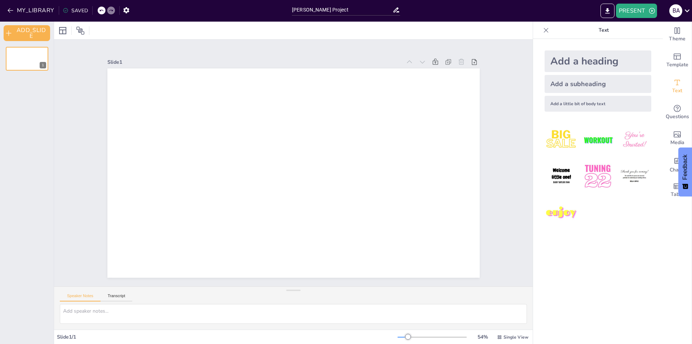
click at [218, 151] on div at bounding box center [292, 173] width 408 height 282
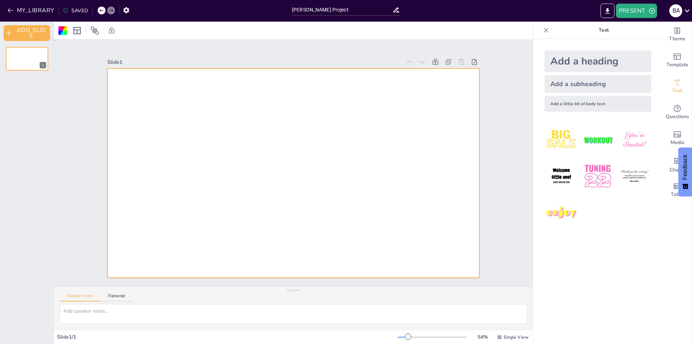
click at [218, 151] on div at bounding box center [287, 171] width 424 height 388
click at [612, 61] on div "Add a heading" at bounding box center [598, 61] width 107 height 22
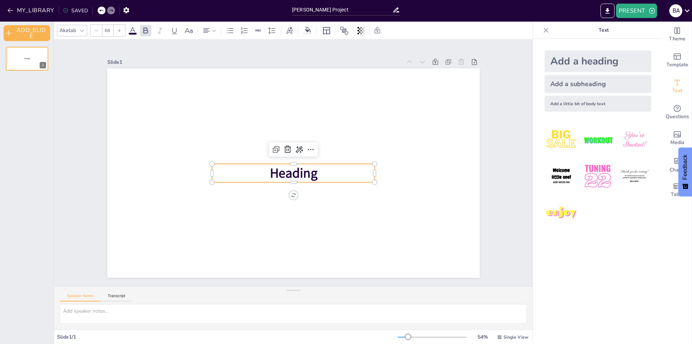
click at [301, 172] on span "Heading" at bounding box center [292, 173] width 49 height 23
click at [301, 172] on span "Heading" at bounding box center [294, 173] width 48 height 18
click at [284, 172] on span "[PERSON_NAME]" at bounding box center [294, 173] width 96 height 18
click at [291, 176] on span "[PERSON_NAME]" at bounding box center [292, 173] width 97 height 28
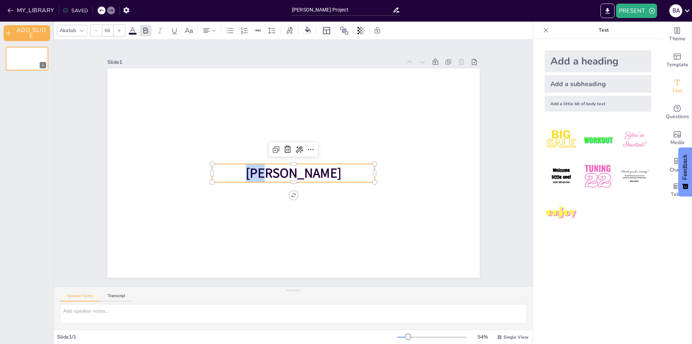
click at [291, 176] on span "[PERSON_NAME]" at bounding box center [294, 173] width 96 height 18
click at [118, 32] on icon at bounding box center [119, 30] width 4 height 4
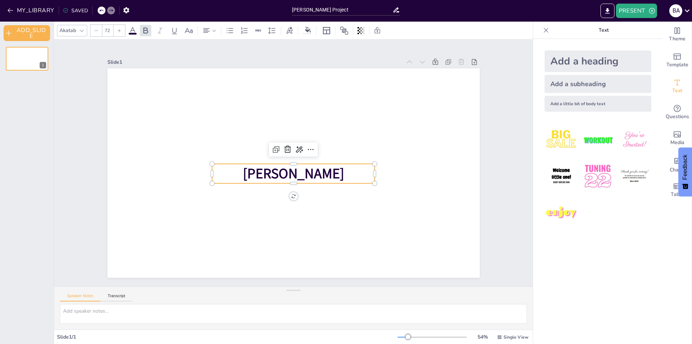
click at [118, 32] on icon at bounding box center [119, 30] width 4 height 4
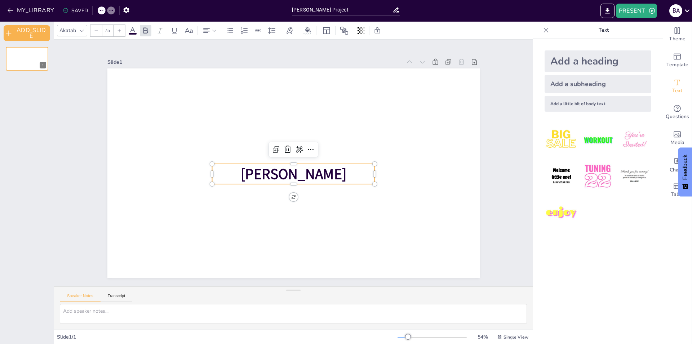
click at [118, 32] on icon at bounding box center [119, 30] width 4 height 4
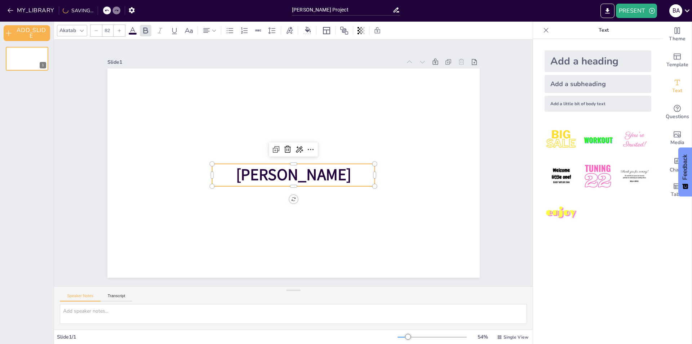
click at [118, 32] on icon at bounding box center [119, 30] width 4 height 4
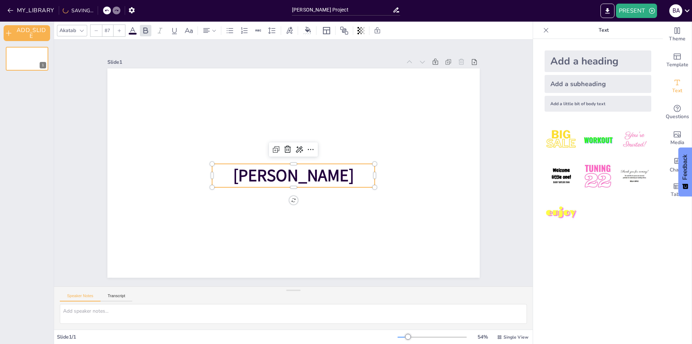
click at [118, 32] on icon at bounding box center [119, 30] width 4 height 4
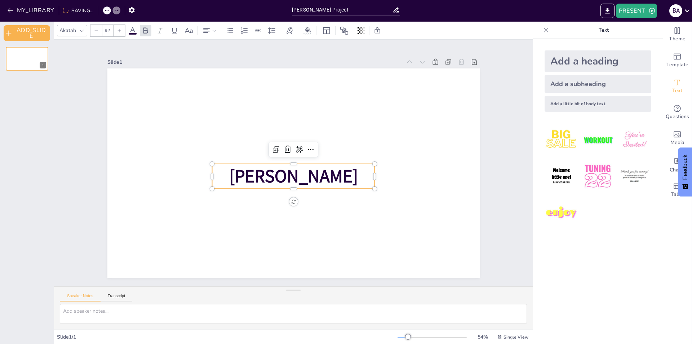
click at [118, 32] on icon at bounding box center [119, 30] width 4 height 4
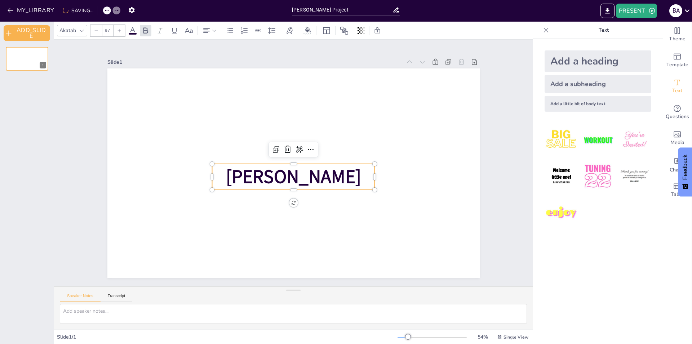
click at [118, 32] on icon at bounding box center [119, 30] width 4 height 4
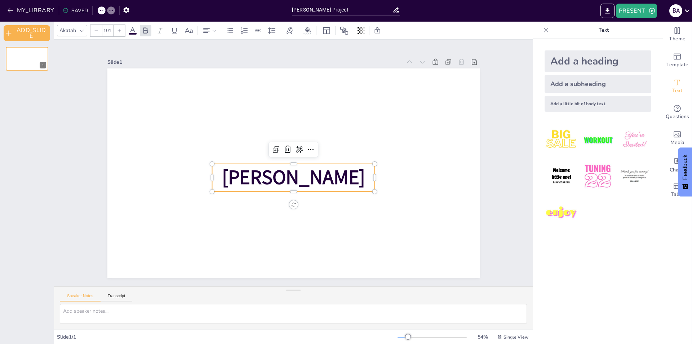
click at [118, 32] on icon at bounding box center [119, 30] width 4 height 4
type input "106"
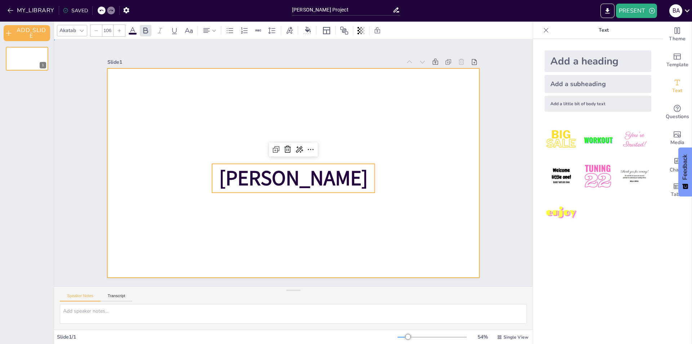
click at [365, 115] on div at bounding box center [292, 173] width 392 height 247
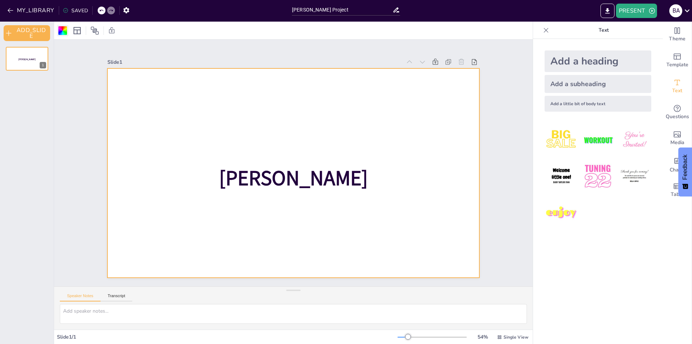
click at [61, 26] on div at bounding box center [63, 31] width 12 height 12
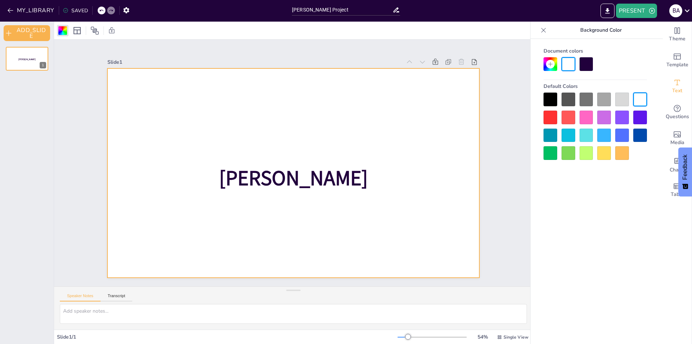
click at [565, 118] on div at bounding box center [569, 118] width 14 height 14
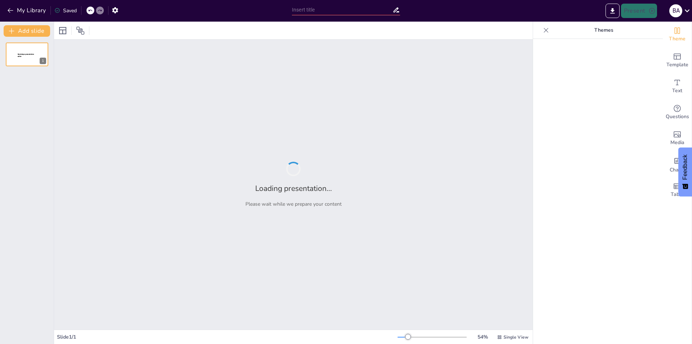
type input "[PERSON_NAME] Project"
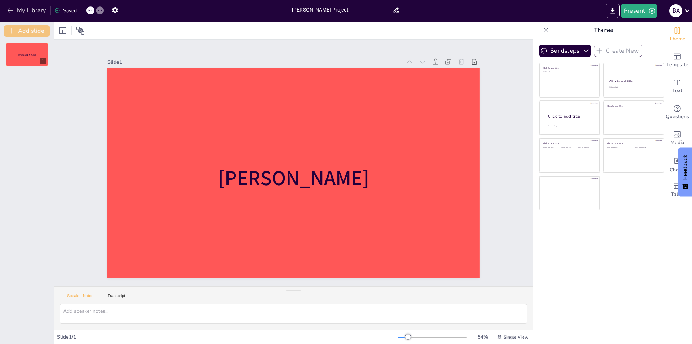
click at [34, 31] on button "Add slide" at bounding box center [27, 31] width 47 height 12
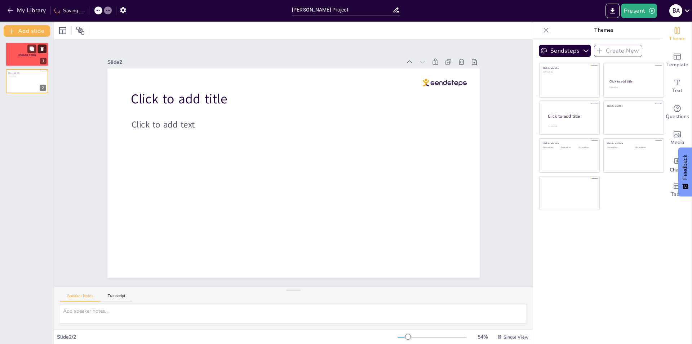
click at [44, 47] on icon at bounding box center [42, 49] width 5 height 5
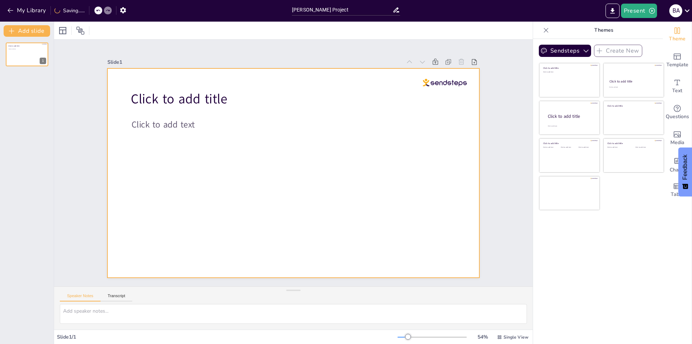
click at [148, 112] on div at bounding box center [292, 172] width 392 height 247
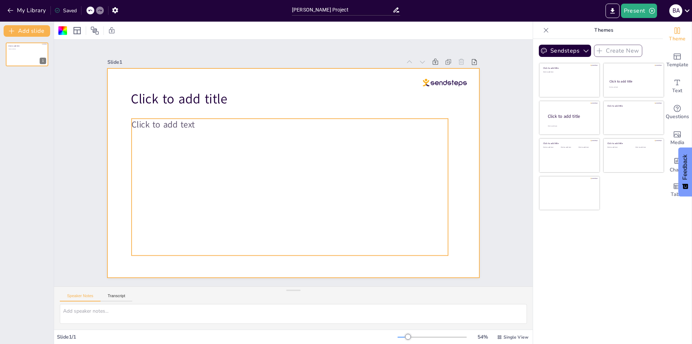
click at [169, 119] on span "Click to add text" at bounding box center [163, 125] width 63 height 12
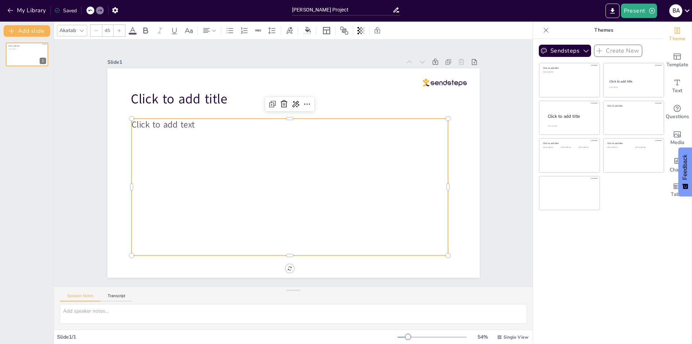
click at [185, 121] on span "Click to add text" at bounding box center [168, 111] width 64 height 19
click at [185, 120] on span "Click to add text" at bounding box center [168, 111] width 64 height 18
click at [185, 123] on span "Click to add text" at bounding box center [163, 125] width 63 height 12
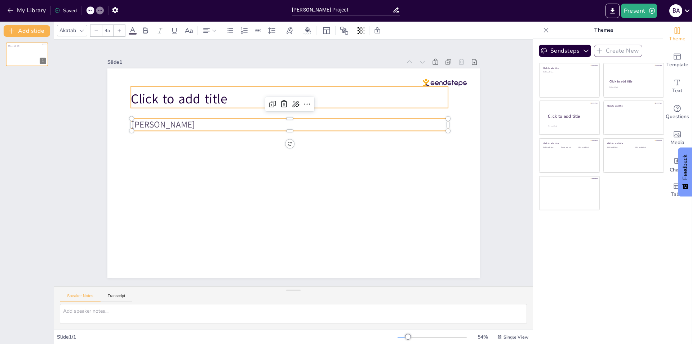
click at [166, 103] on span "Click to add title" at bounding box center [179, 99] width 96 height 18
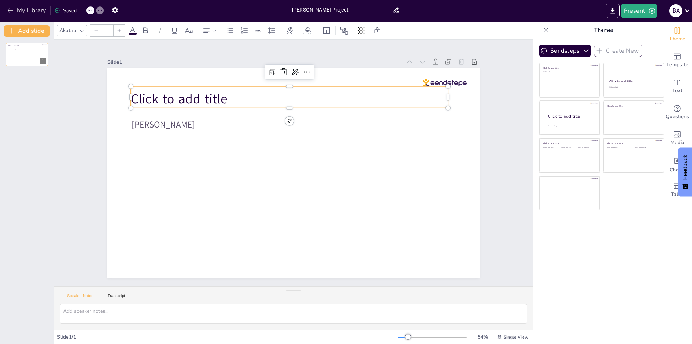
type input "68"
click at [10, 5] on button "My Library" at bounding box center [27, 11] width 44 height 12
